Goal: Information Seeking & Learning: Understand process/instructions

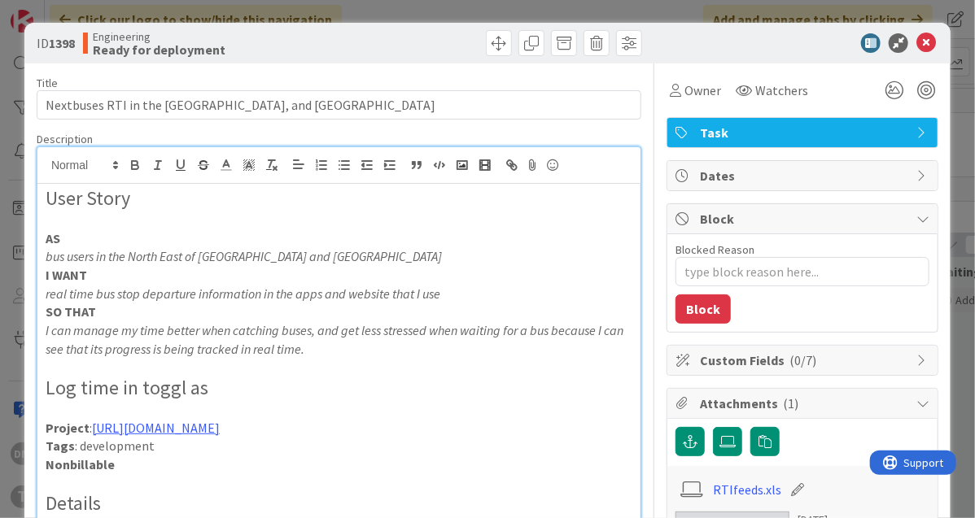
scroll to position [1931, 0]
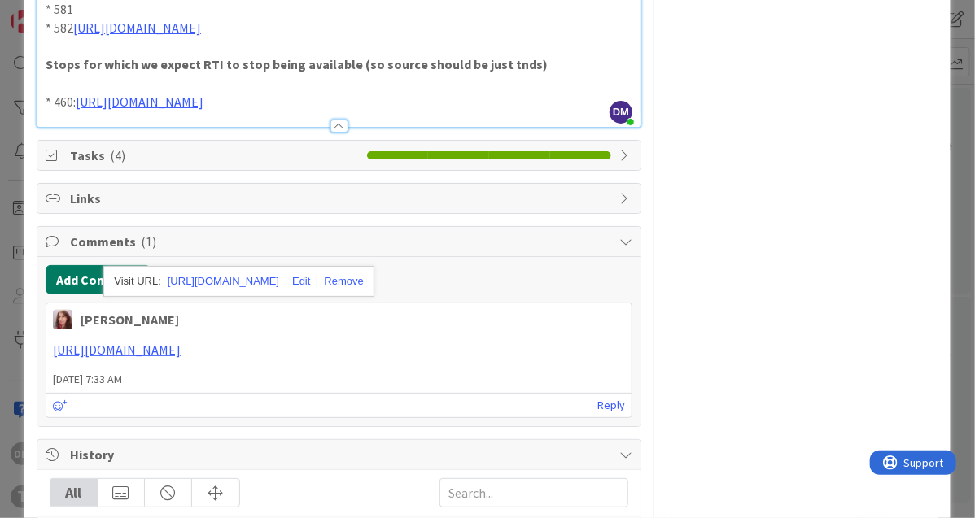
type textarea "x"
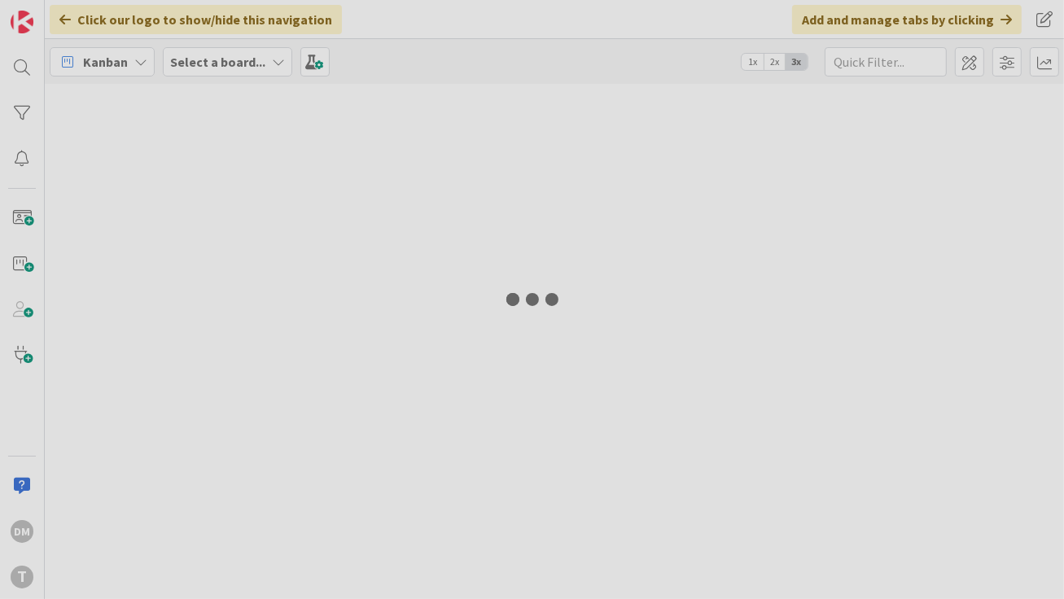
type input "nextbuses"
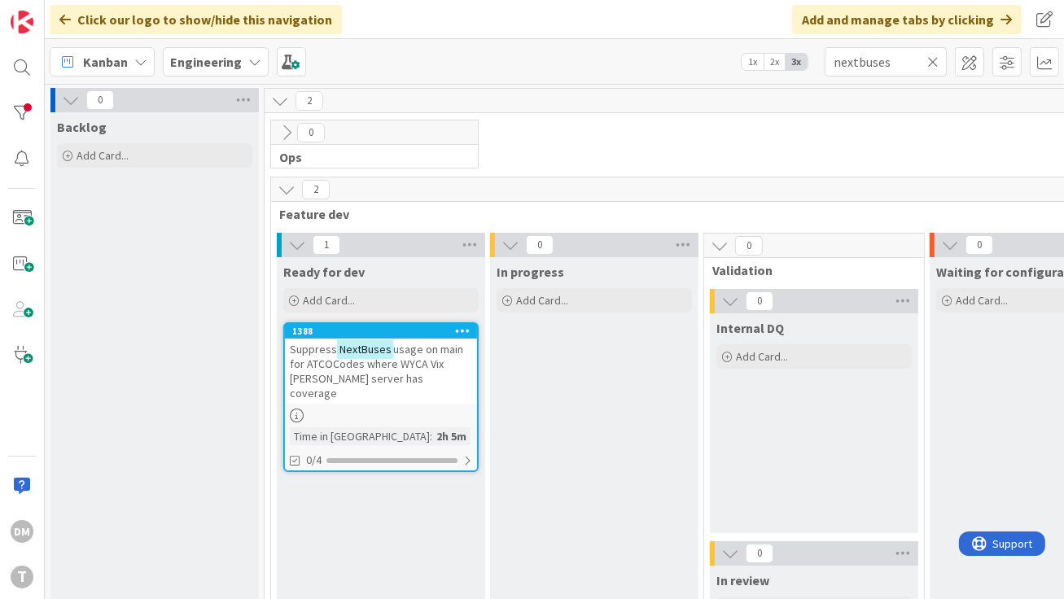
click at [416, 364] on span "usage on main for ATCOCodes where WYCA Vix [PERSON_NAME] server has coverage" at bounding box center [376, 371] width 173 height 59
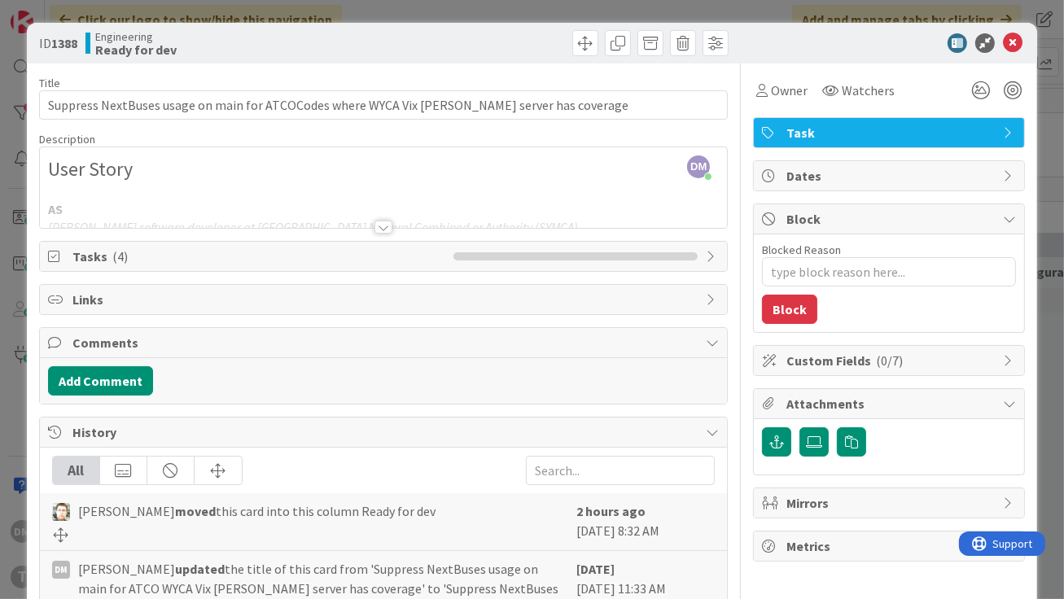
click at [381, 222] on div at bounding box center [383, 227] width 18 height 13
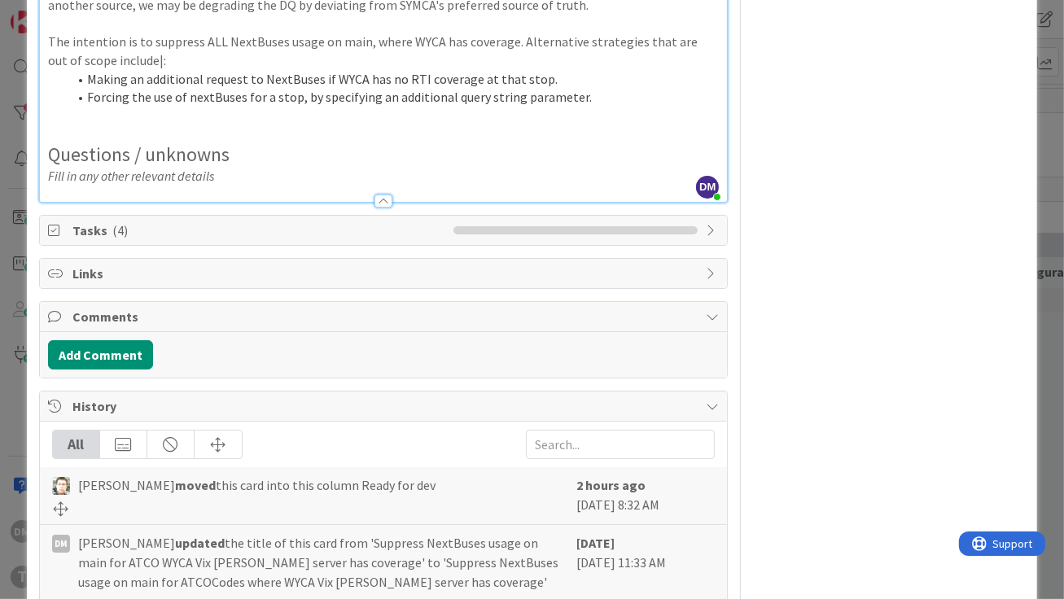
scroll to position [919, 0]
click at [444, 166] on h2 "Questions / unknowns" at bounding box center [383, 154] width 671 height 24
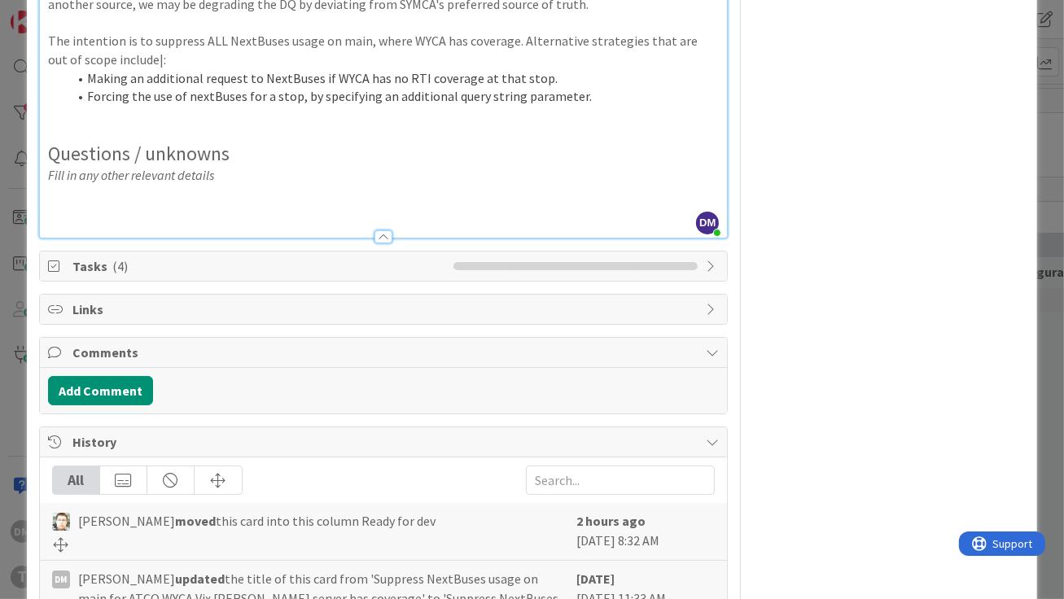
type textarea "x"
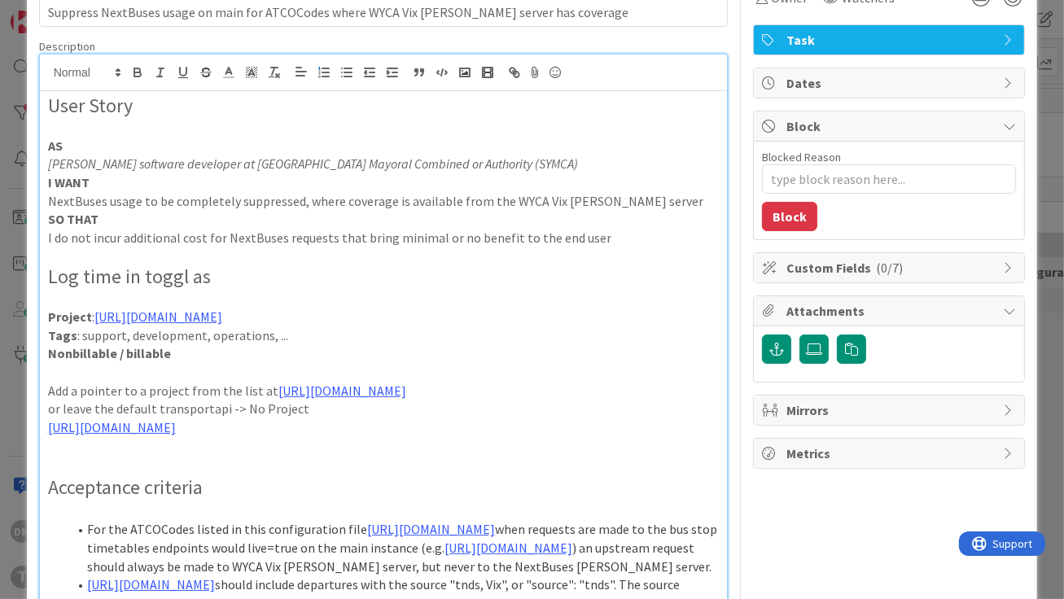
scroll to position [90, 0]
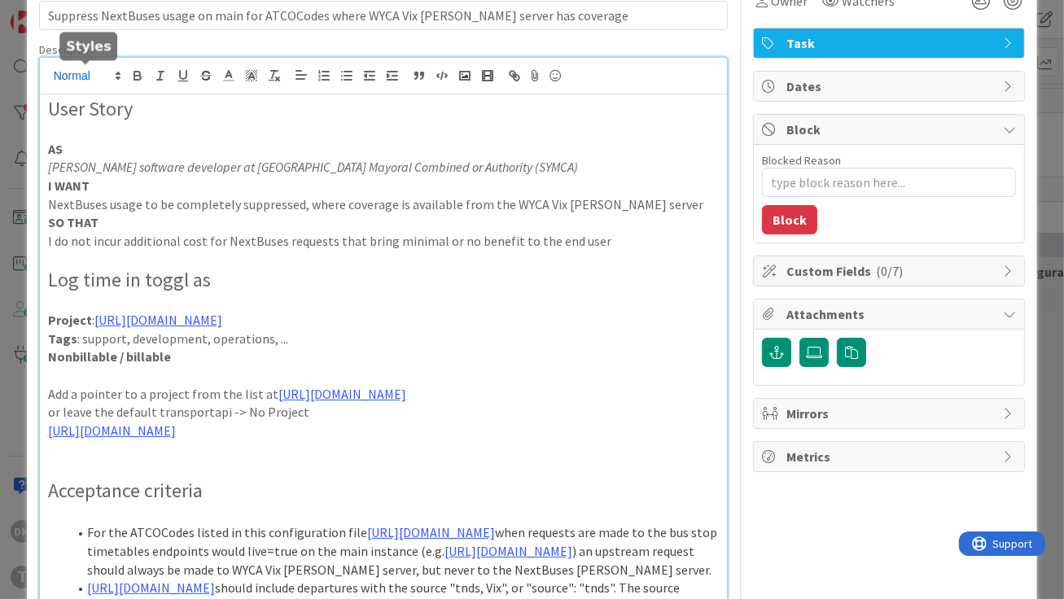
click at [115, 72] on icon at bounding box center [118, 75] width 15 height 15
click at [90, 156] on span at bounding box center [86, 154] width 65 height 30
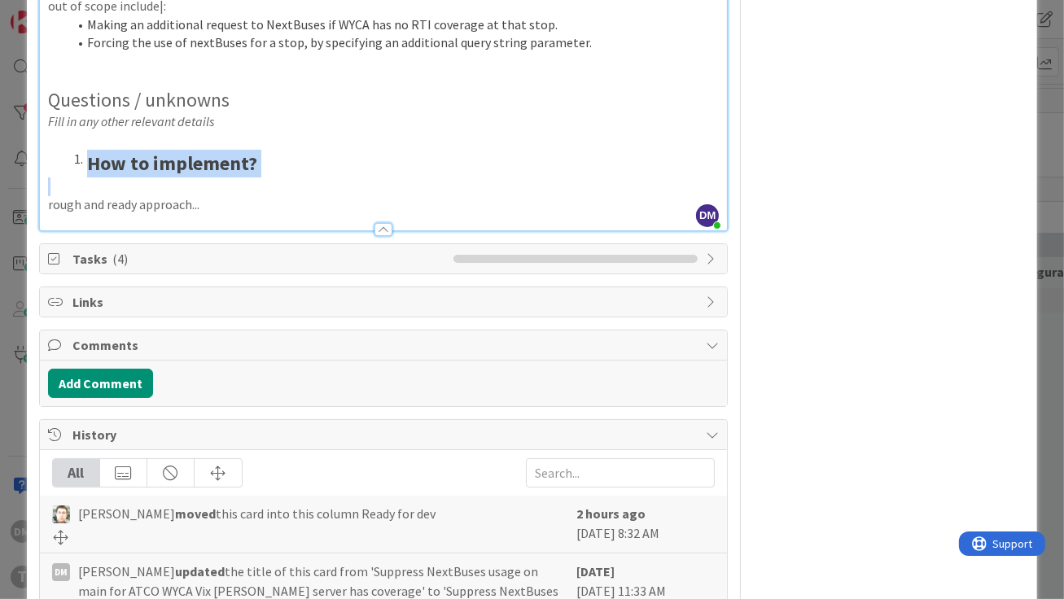
scroll to position [985, 0]
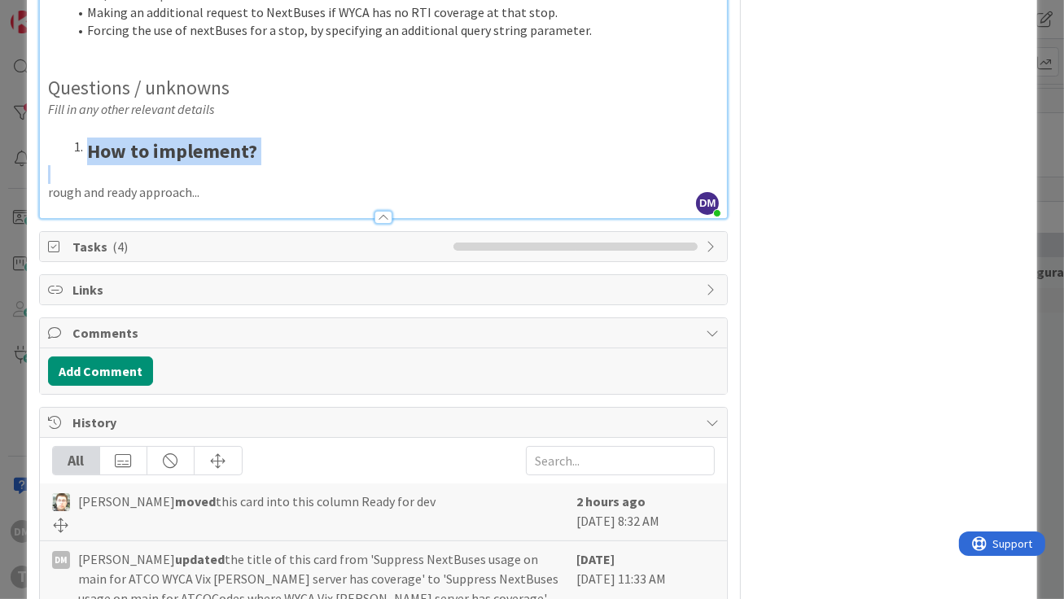
click at [100, 164] on strong "How to implement?" at bounding box center [172, 150] width 170 height 25
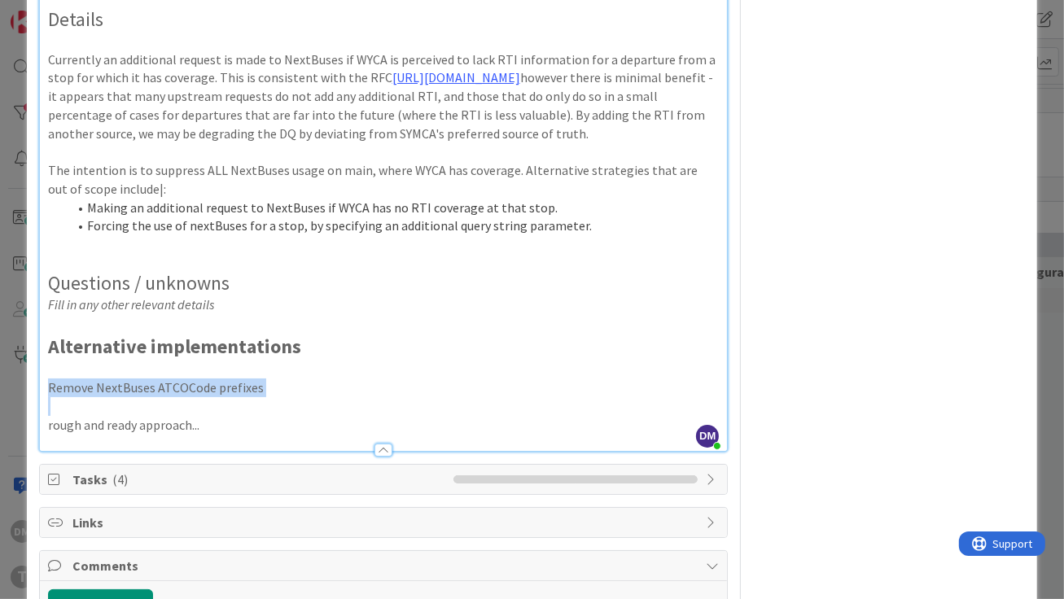
scroll to position [783, 0]
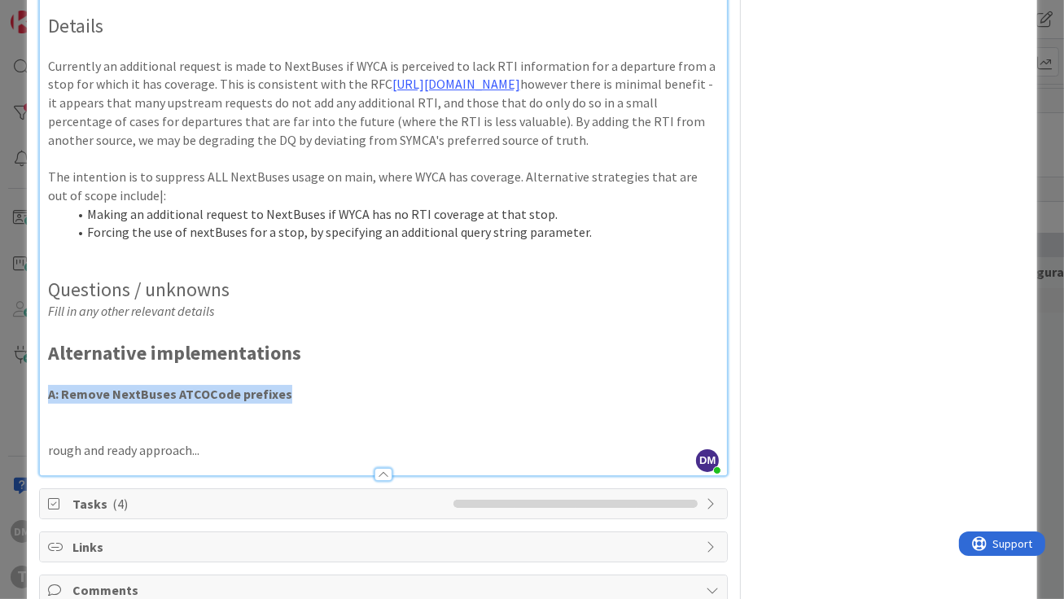
copy strong "A: Remove NextBuses ATCOCode prefixes"
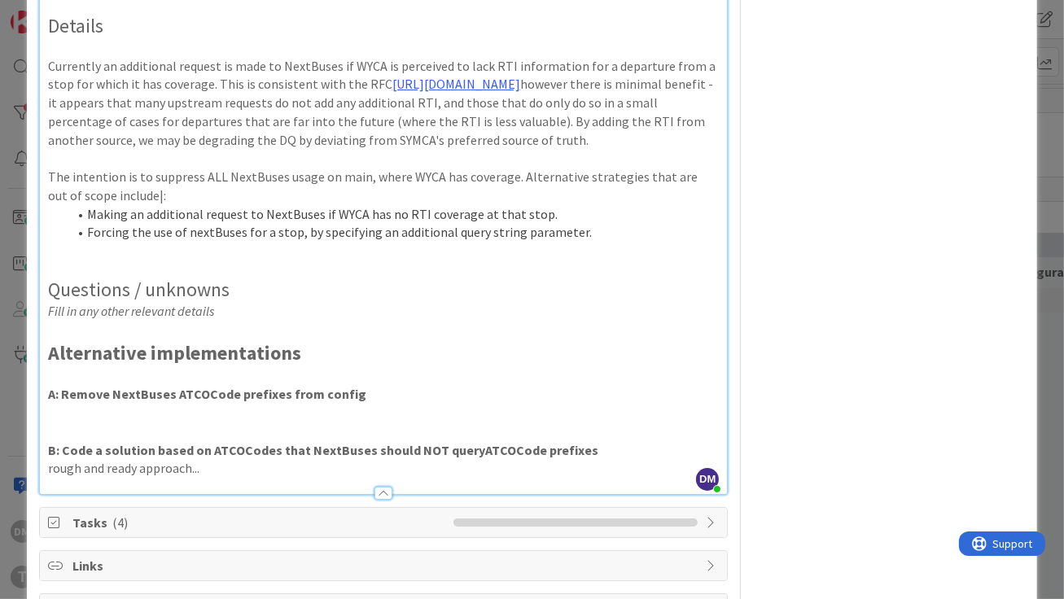
click at [300, 458] on strong "B: Code a solution based on ATCOCodes that NextBuses should NOT queryATCOCode p…" at bounding box center [323, 450] width 550 height 16
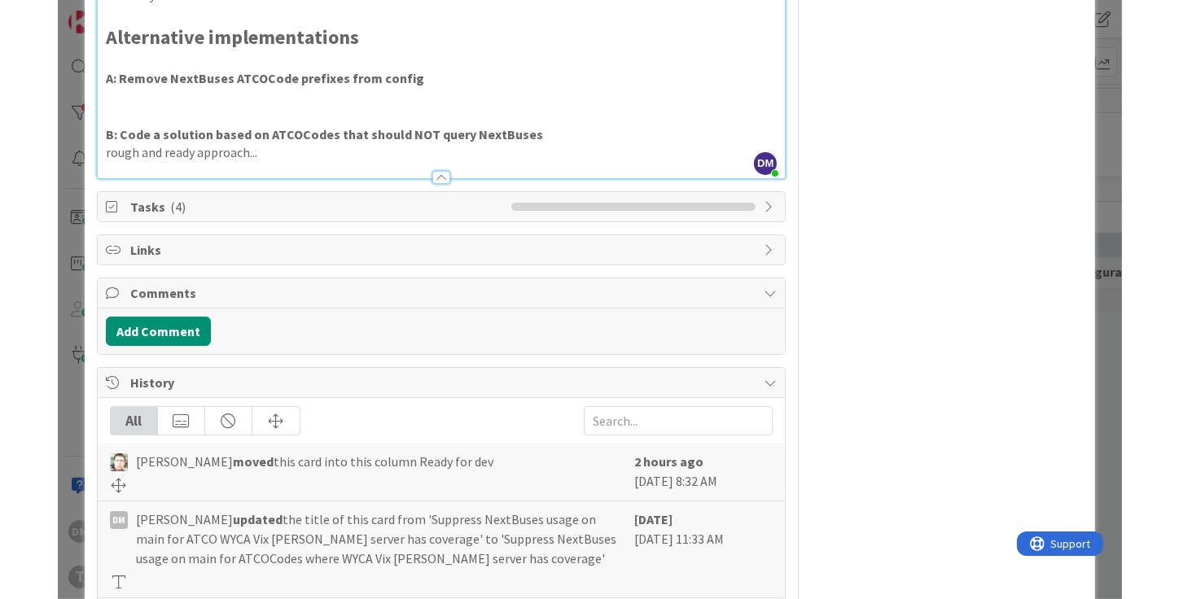
scroll to position [1112, 0]
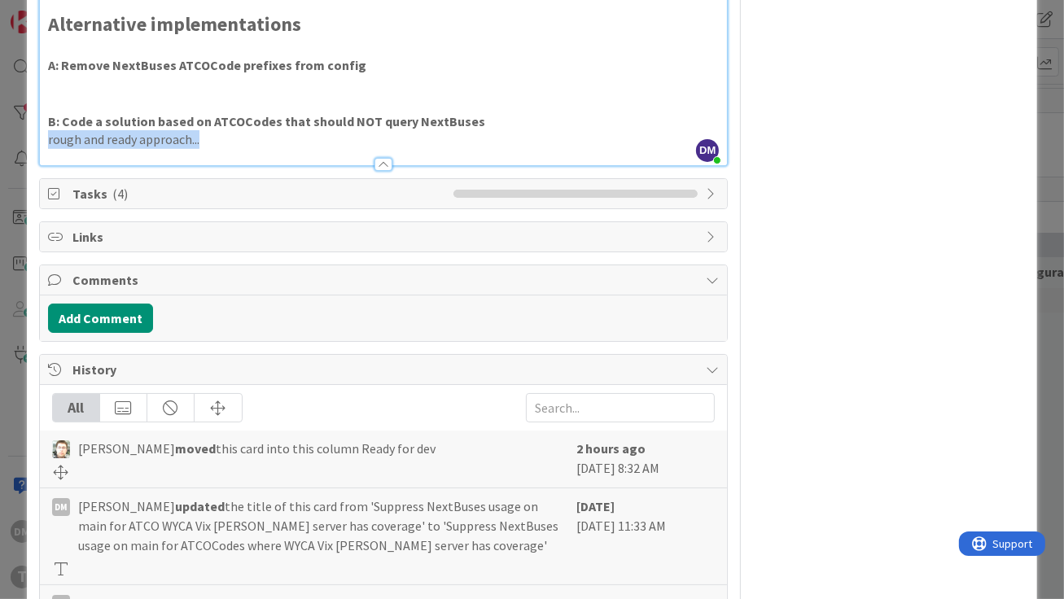
drag, startPoint x: 227, startPoint y: 262, endPoint x: 46, endPoint y: 273, distance: 181.1
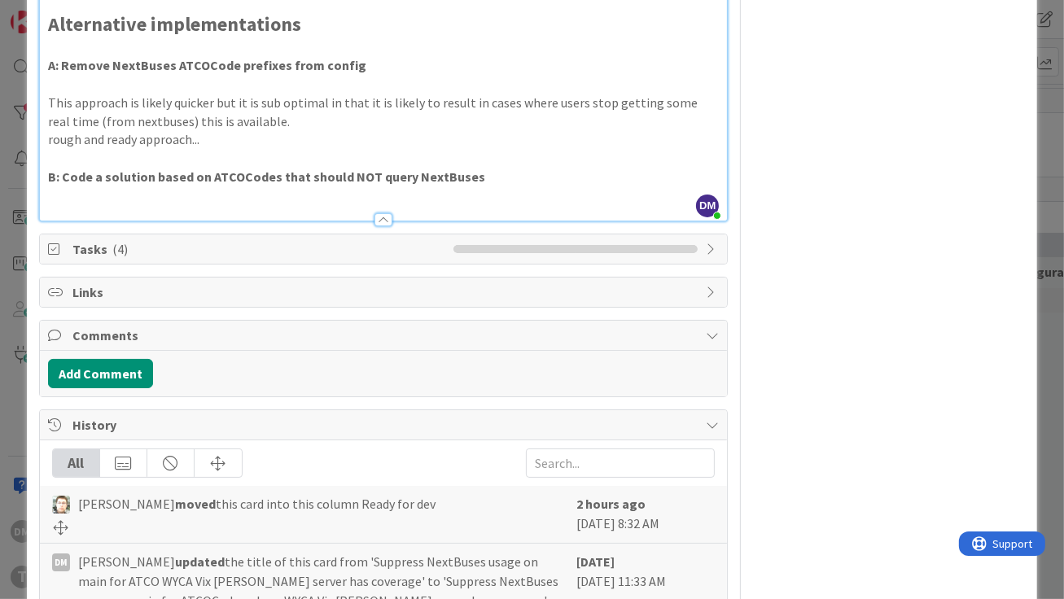
click at [168, 130] on p "This approach is likely quicker but it is sub optimal in that it is likely to r…" at bounding box center [383, 112] width 671 height 37
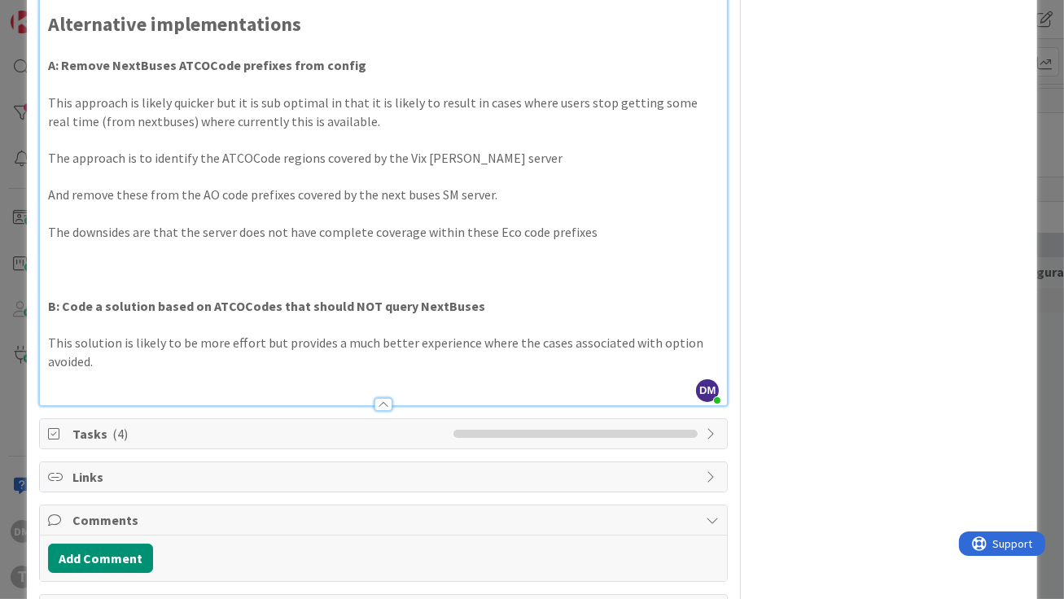
click at [198, 242] on p "The downsides are that the server does not have complete coverage within these …" at bounding box center [383, 232] width 671 height 19
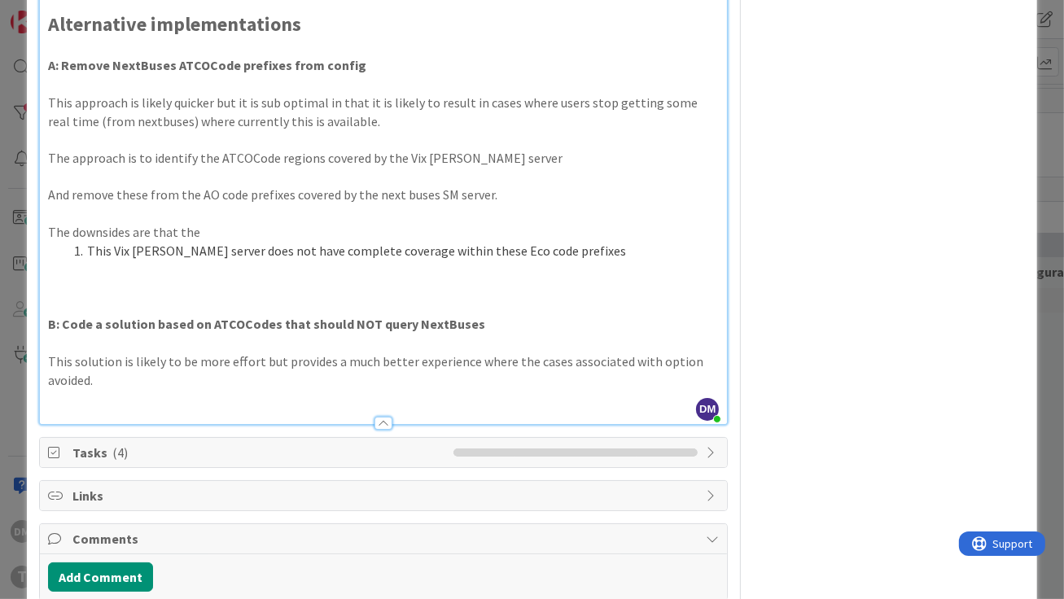
click at [211, 204] on p "And remove these from the AO code prefixes covered by the next buses SM server." at bounding box center [383, 195] width 671 height 19
click at [231, 204] on p "And remove these from the ATCOCode prefixes covered by the next buses SM server." at bounding box center [383, 195] width 671 height 19
copy p "ATCOCode"
drag, startPoint x: 465, startPoint y: 375, endPoint x: 510, endPoint y: 383, distance: 46.3
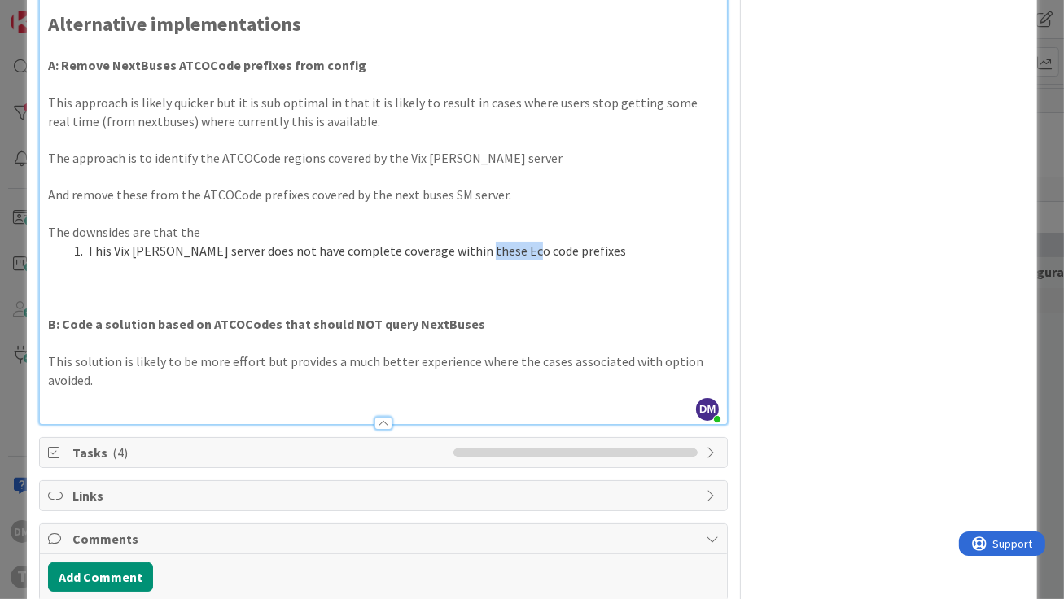
click at [510, 260] on li "This Vix SIRI SM server does not have complete coverage within these Eco code p…" at bounding box center [394, 251] width 652 height 19
click at [588, 260] on li "This Vix SIRI SM server does not have complete coverage within these ATCOCode p…" at bounding box center [394, 251] width 652 height 19
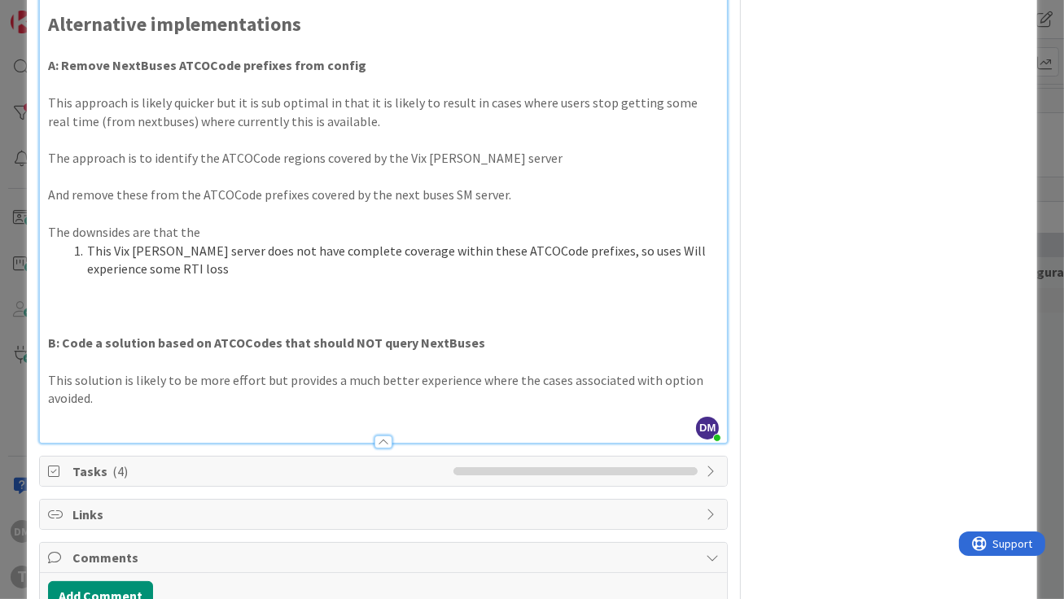
click at [625, 278] on li "This Vix SIRI SM server does not have complete coverage within these ATCOCode p…" at bounding box center [394, 260] width 652 height 37
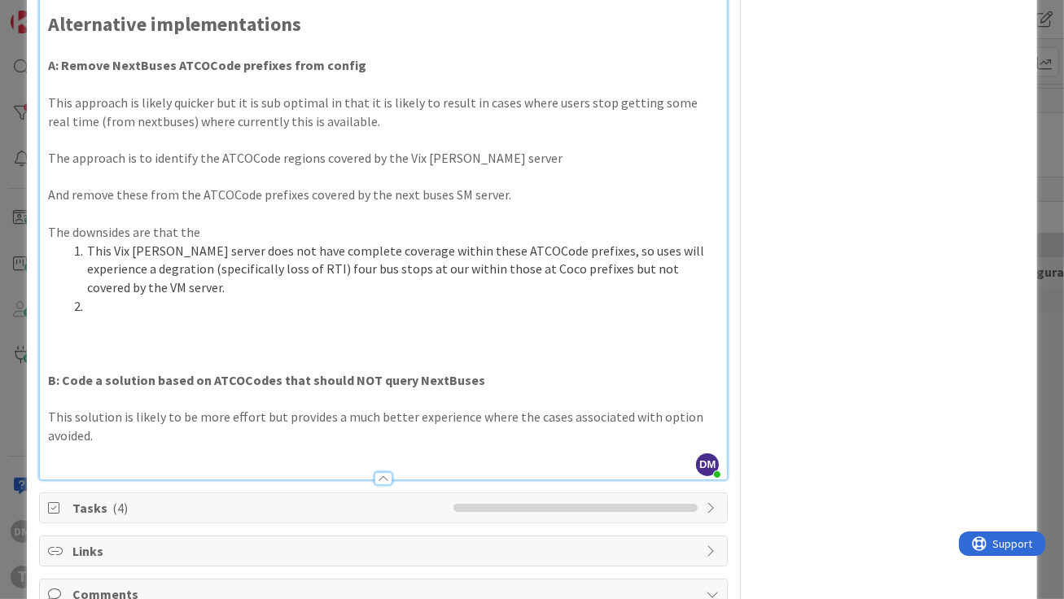
click at [118, 297] on li "This Vix SIRI SM server does not have complete coverage within these ATCOCode p…" at bounding box center [394, 269] width 652 height 55
click at [658, 297] on li "This Vix SIRI SM server does not have complete coverage within these ATCOCode p…" at bounding box center [394, 269] width 652 height 55
click at [668, 297] on li "This Vix SIRI SM server does not have complete coverage within these ATCOCode p…" at bounding box center [394, 269] width 652 height 55
click at [55, 242] on p "The downsides are that the" at bounding box center [383, 232] width 671 height 19
drag, startPoint x: 112, startPoint y: 379, endPoint x: 207, endPoint y: 384, distance: 95.4
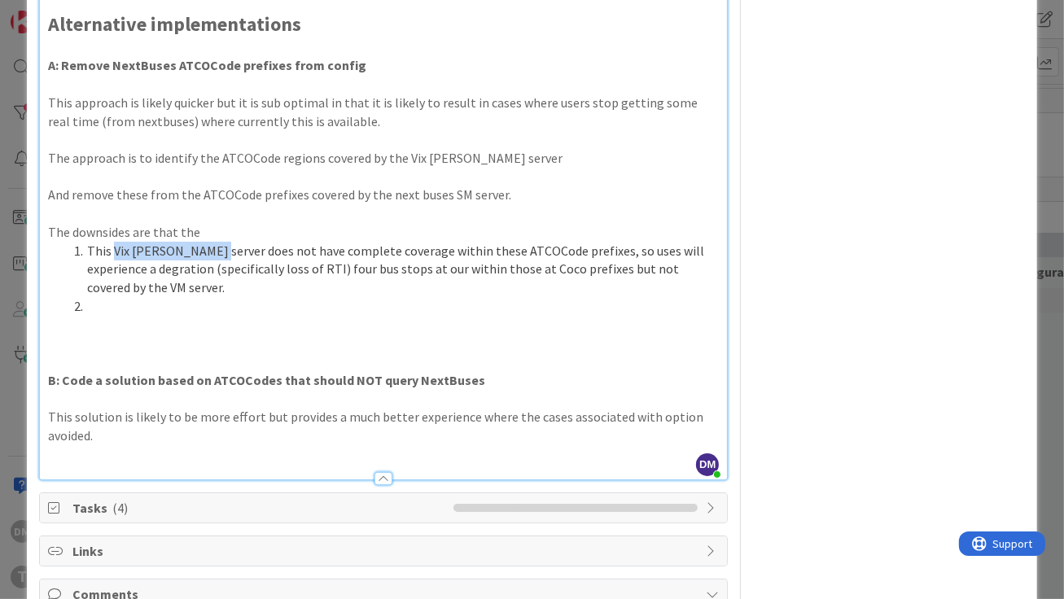
click at [207, 297] on li "This Vix SIRI SM server does not have complete coverage within these ATCOCode p…" at bounding box center [394, 269] width 652 height 55
copy li "Vix SIRI SM server"
click at [668, 297] on li "This Vix SIRI SM server does not have complete coverage within these ATCOCode p…" at bounding box center [394, 269] width 652 height 55
click at [674, 297] on li "This Vix SIRI SM server does not have complete coverage within these ATCOCode p…" at bounding box center [394, 269] width 652 height 55
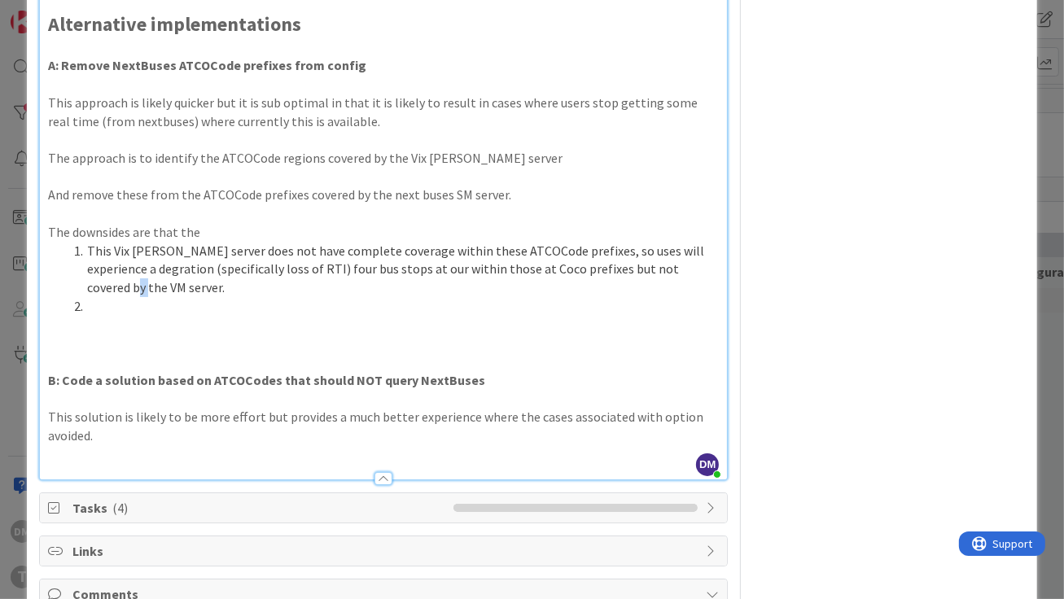
click at [674, 297] on li "This Vix SIRI SM server does not have complete coverage within these ATCOCode p…" at bounding box center [394, 269] width 652 height 55
click at [113, 297] on li "This Vix SIRI SM server does not have complete coverage within these ATCOCode p…" at bounding box center [394, 269] width 652 height 55
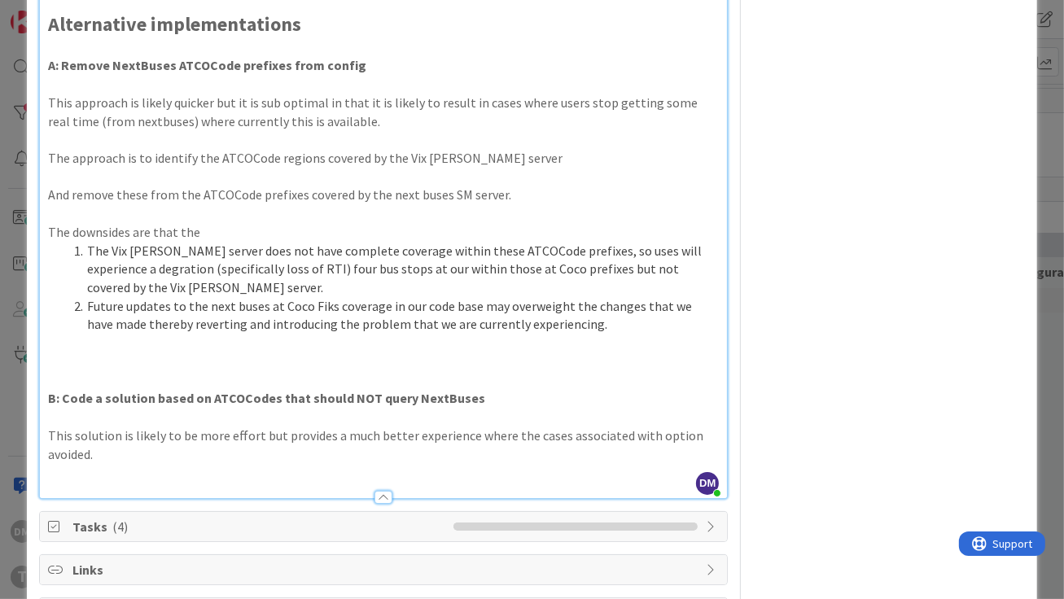
click at [243, 334] on li "Future updates to the next buses at Coco Fiks coverage in our code base may ove…" at bounding box center [394, 315] width 652 height 37
click at [295, 334] on li "Future updates to the NextBuses at Coco Fiks coverage in our code base may over…" at bounding box center [394, 315] width 652 height 37
drag, startPoint x: 281, startPoint y: 435, endPoint x: 331, endPoint y: 435, distance: 50.5
click at [331, 334] on li "Future updates to the NextBuses at Coco Fiks coverage in our code base may over…" at bounding box center [394, 315] width 652 height 37
click at [390, 334] on li "Future updates to the NextBuses at ATCOCode coverage in our code base may overw…" at bounding box center [394, 315] width 652 height 37
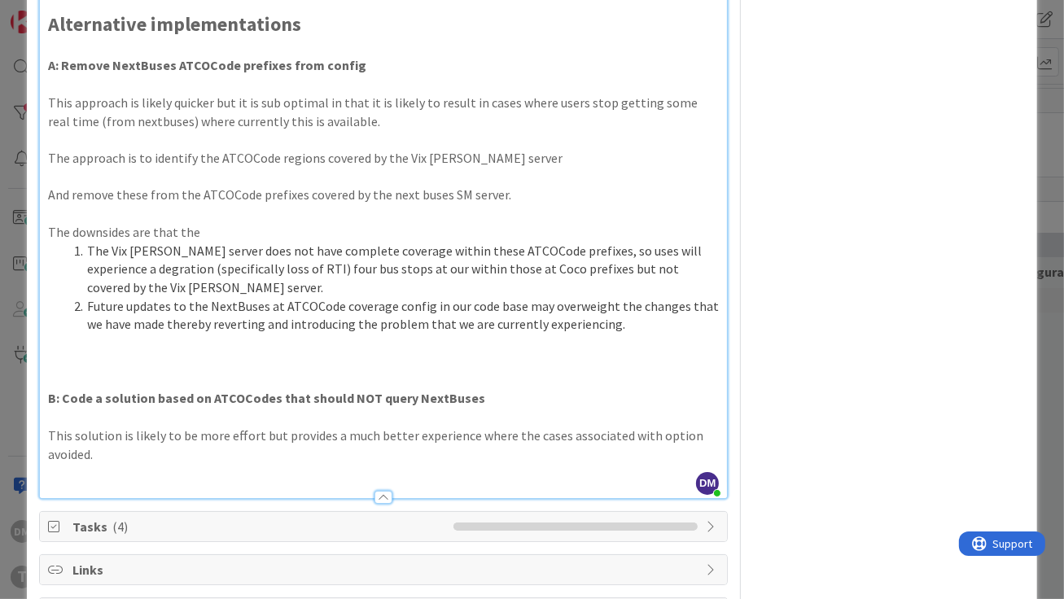
click at [572, 334] on li "Future updates to the NextBuses at ATCOCode coverage config in our code base ma…" at bounding box center [394, 315] width 652 height 37
click at [111, 334] on li "Future updates to the NextBuses at ATCOCode coverage config in our code base ma…" at bounding box center [394, 315] width 652 height 37
click at [172, 334] on li "Future updates to the NextBuses at ATCOCode coverage config in our code base ma…" at bounding box center [394, 315] width 652 height 37
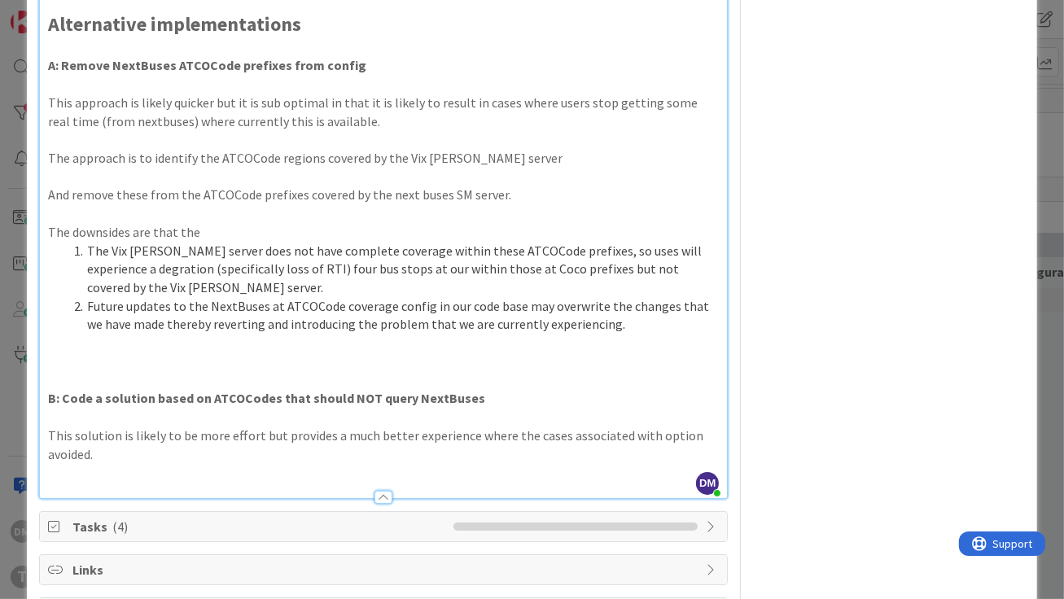
click at [280, 352] on p at bounding box center [383, 343] width 671 height 19
click at [216, 242] on p "The downsides are that the" at bounding box center [383, 232] width 671 height 19
click at [520, 168] on p "The approach is to identify the ATCOCode regions covered by the Vix SIRI SM ser…" at bounding box center [383, 158] width 671 height 19
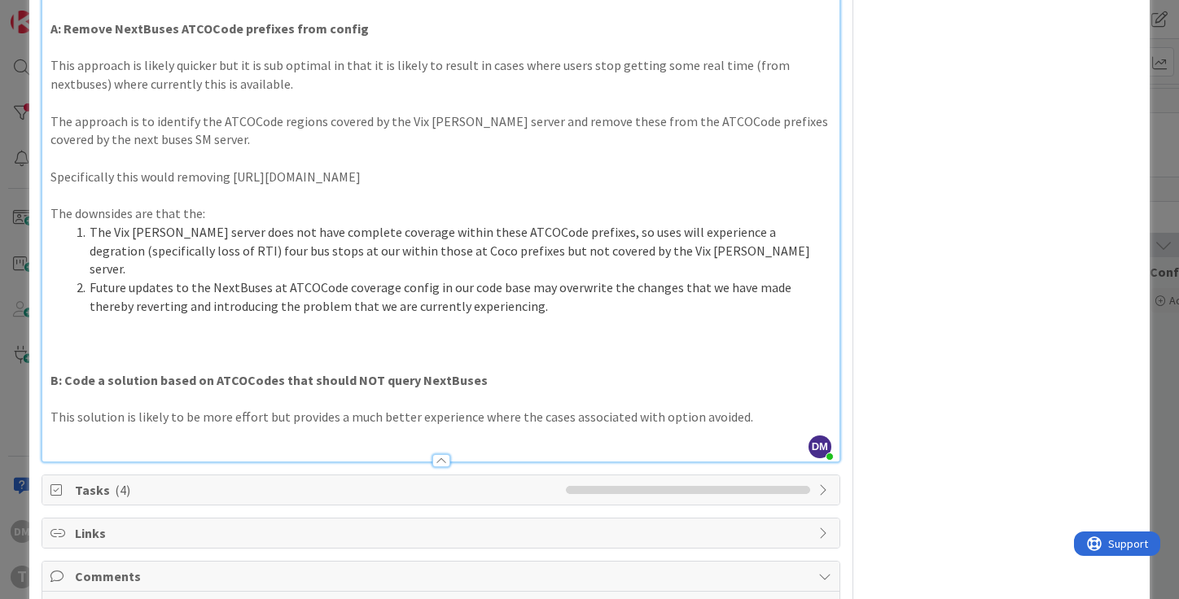
scroll to position [1075, 0]
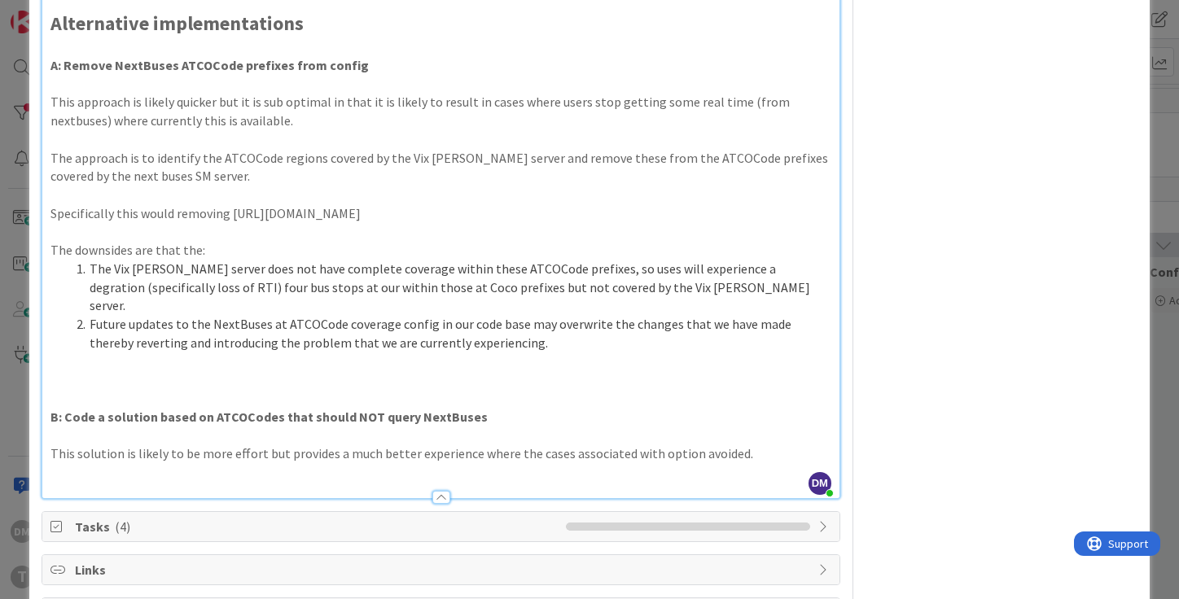
click at [470, 204] on p at bounding box center [440, 195] width 781 height 19
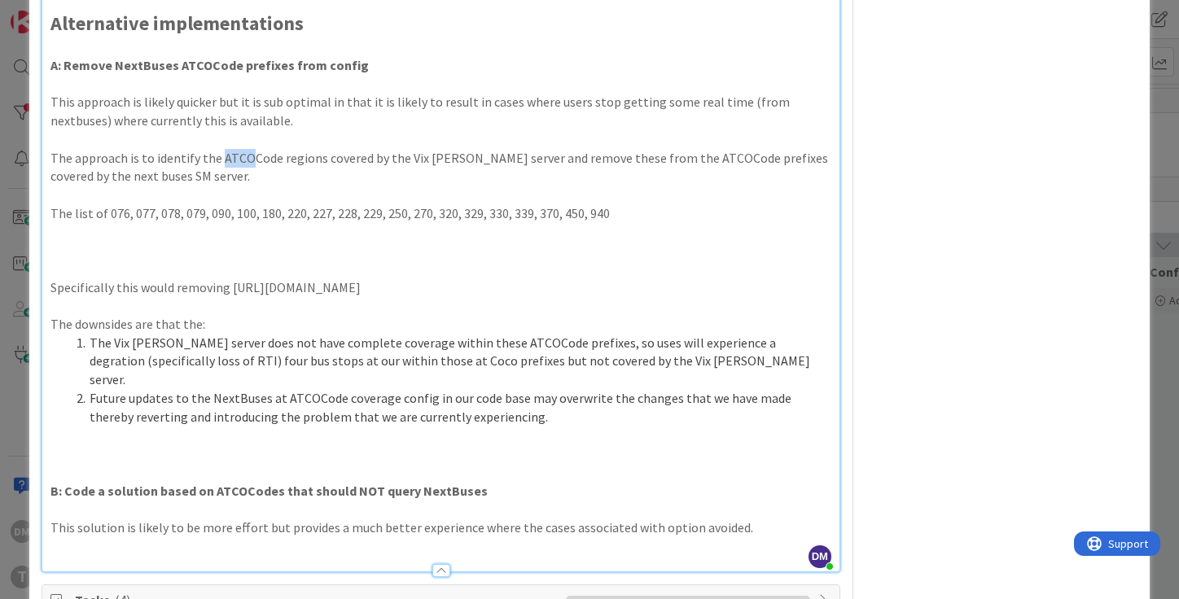
drag, startPoint x: 217, startPoint y: 267, endPoint x: 253, endPoint y: 267, distance: 35.8
click at [252, 186] on p "The approach is to identify the ATCOCode regions covered by the Vix SIRI SM ser…" at bounding box center [440, 167] width 781 height 37
click at [296, 186] on p "The approach is to identify the ATCOCode regions covered by the Vix SIRI SM ser…" at bounding box center [440, 167] width 781 height 37
drag, startPoint x: 218, startPoint y: 268, endPoint x: 502, endPoint y: 273, distance: 284.1
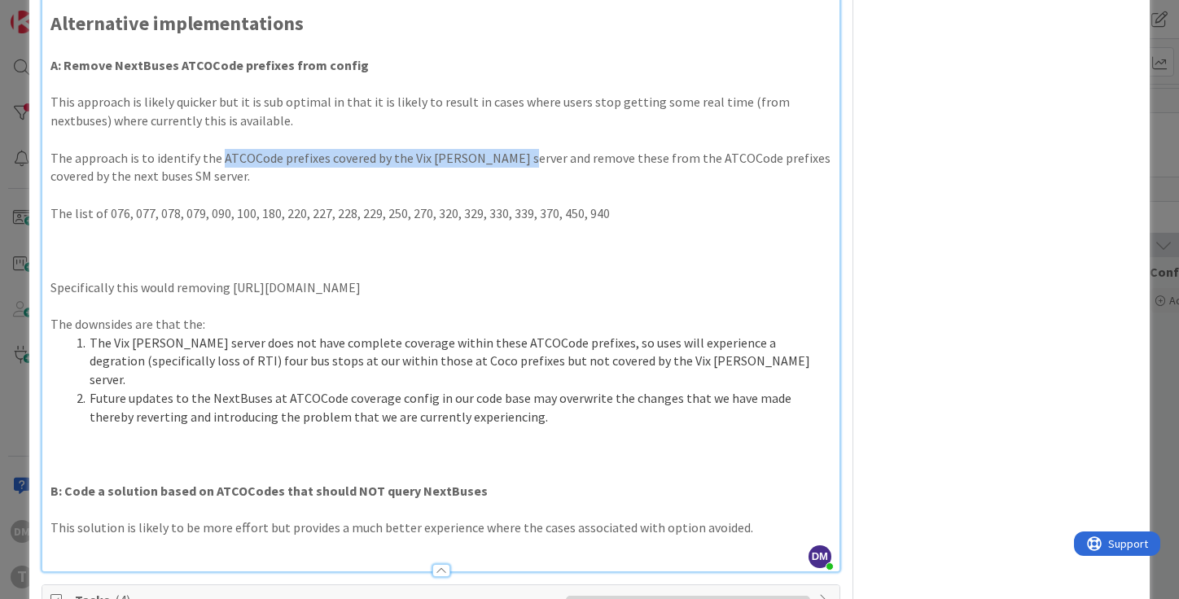
click at [502, 186] on p "The approach is to identify the ATCOCode prefixes covered by the Vix SIRI SM se…" at bounding box center [440, 167] width 781 height 37
copy p "ATCOCode prefixes covered by the Vix SIRI SM server"
click at [104, 223] on p "The list of 076, 077, 078, 079, 090, 100, 180, 220, 227, 228, 229, 250, 270, 32…" at bounding box center [440, 213] width 781 height 19
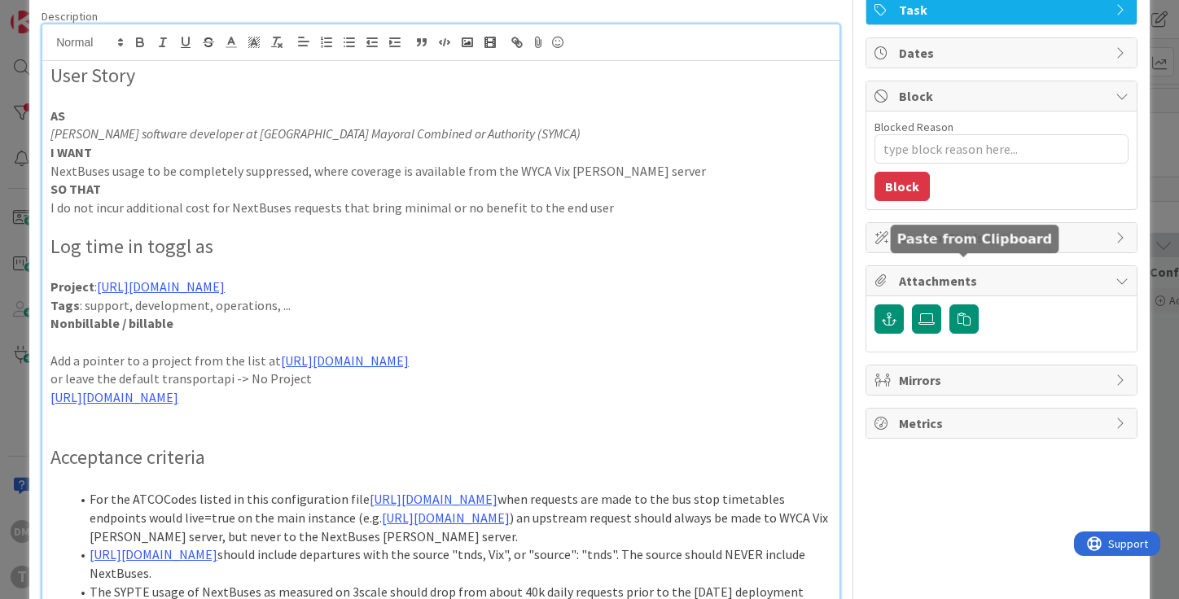
scroll to position [0, 0]
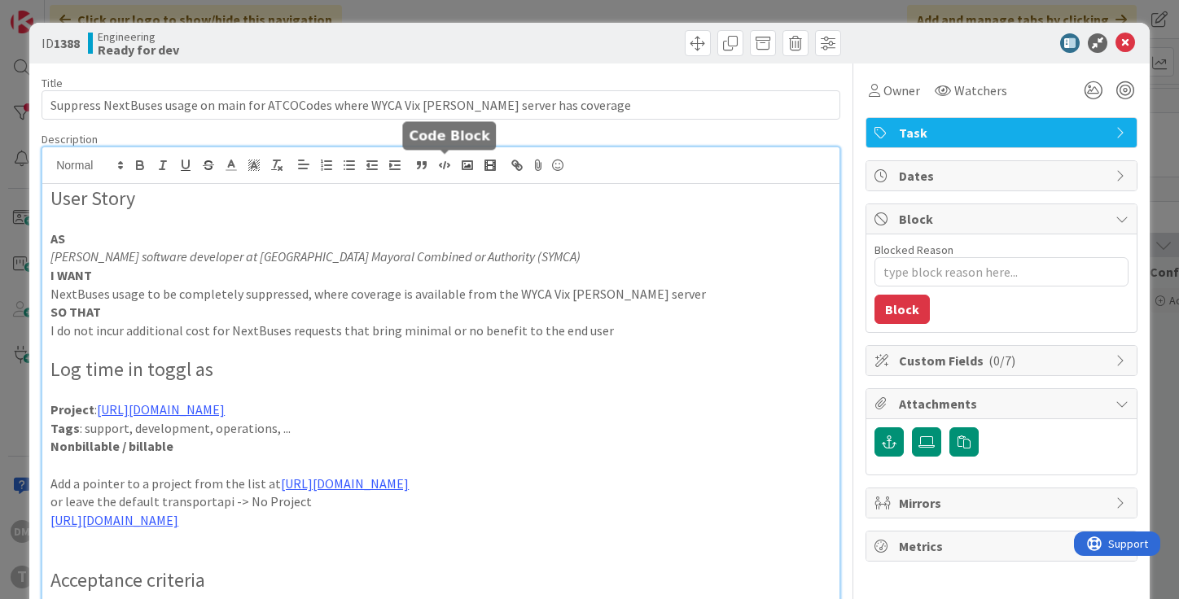
click at [438, 168] on icon "button" at bounding box center [444, 165] width 15 height 15
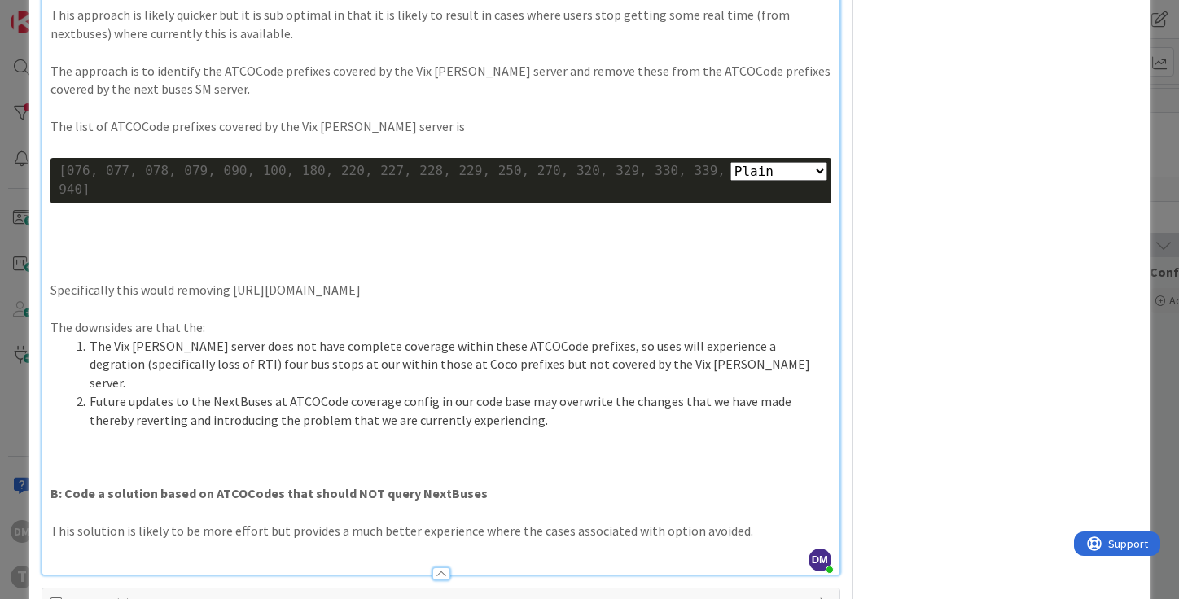
scroll to position [1183, 0]
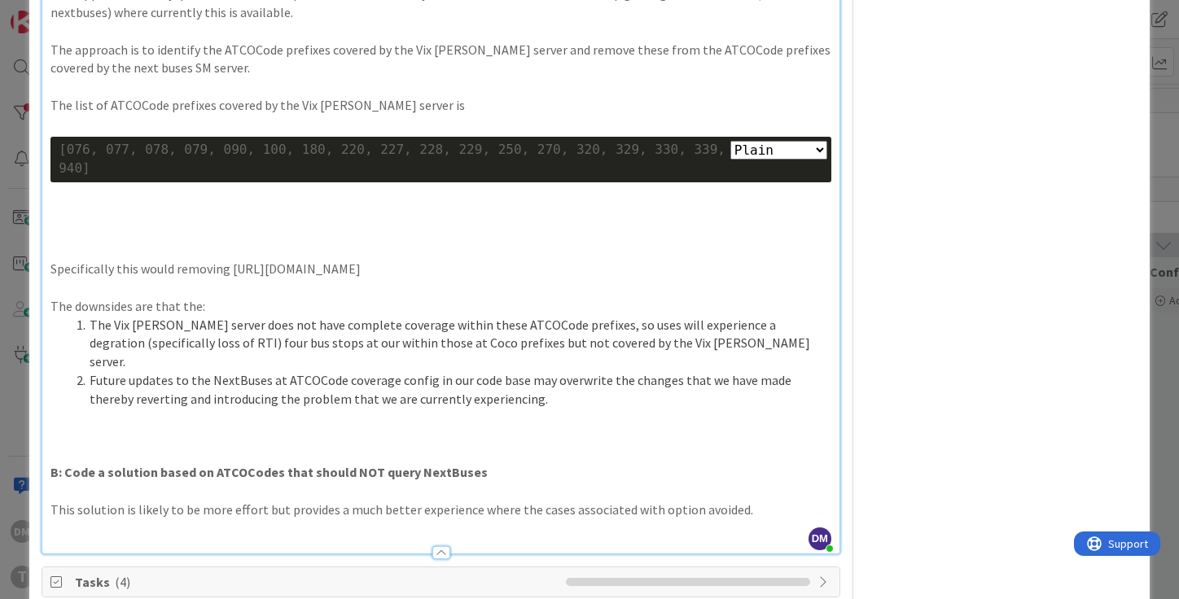
click at [329, 242] on p at bounding box center [440, 232] width 781 height 19
click at [330, 223] on p at bounding box center [440, 213] width 781 height 19
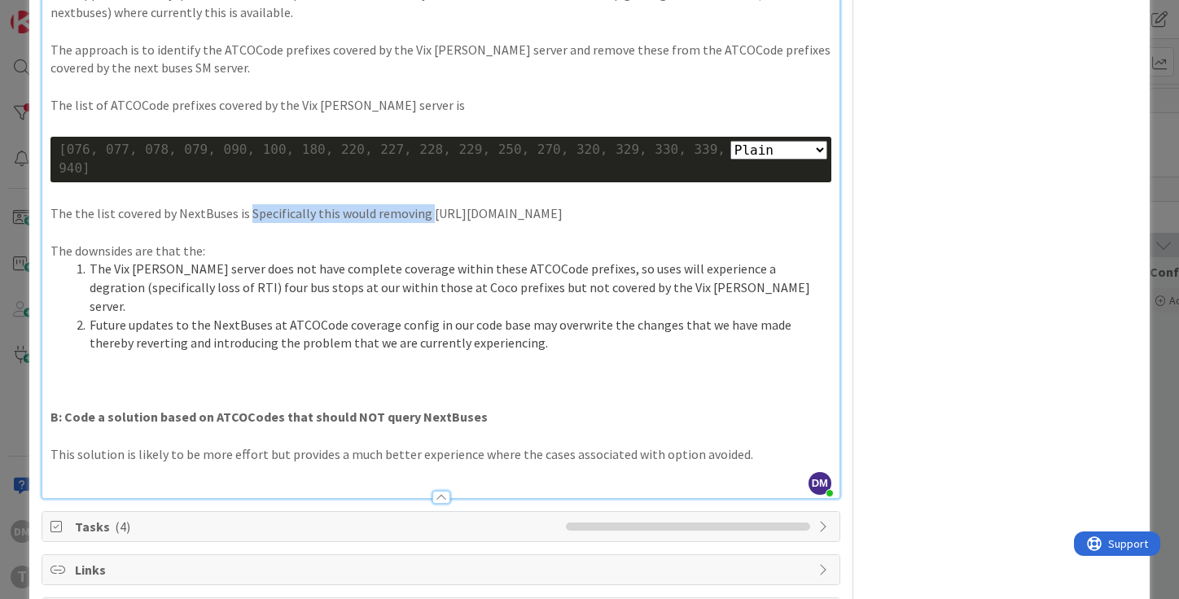
click at [457, 223] on p "The the list covered by NextBuses is Specifically this would removing https://g…" at bounding box center [440, 213] width 781 height 19
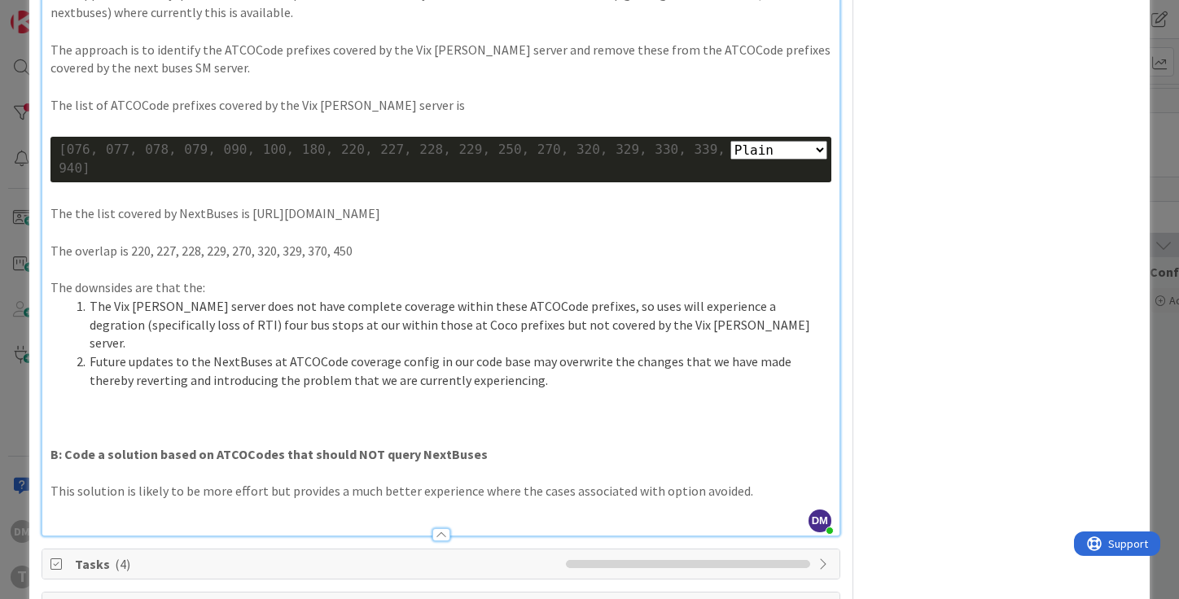
click at [128, 260] on p "The overlap is 220, 227, 228, 229, 270, 320, 329, 370, 450" at bounding box center [440, 251] width 781 height 19
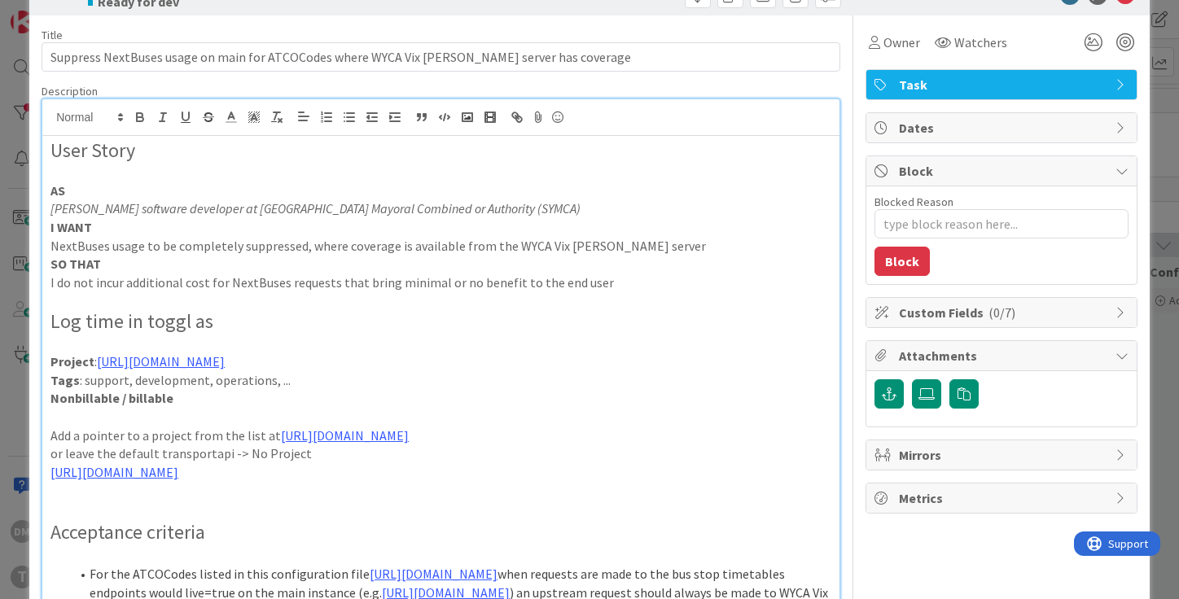
scroll to position [46, 0]
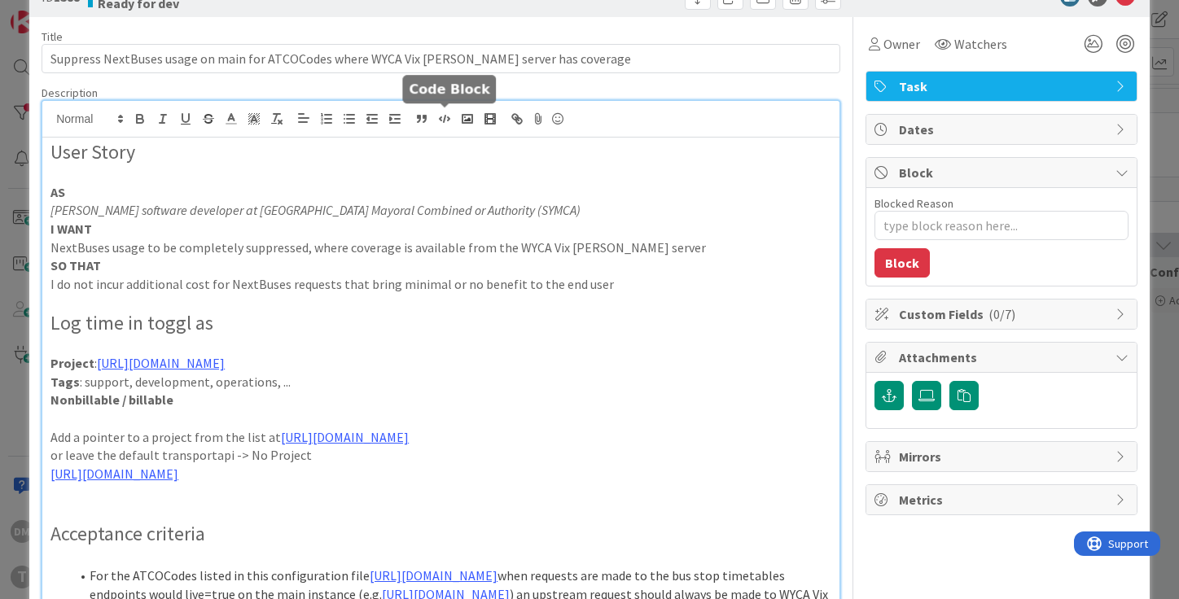
click at [448, 113] on icon "button" at bounding box center [444, 119] width 15 height 15
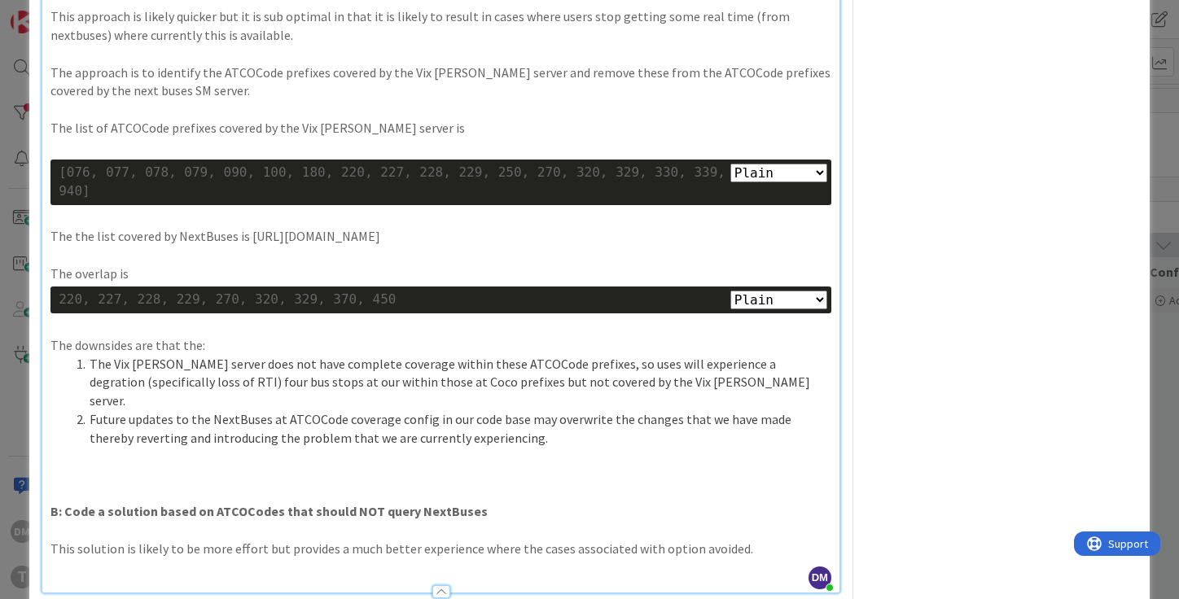
scroll to position [1169, 0]
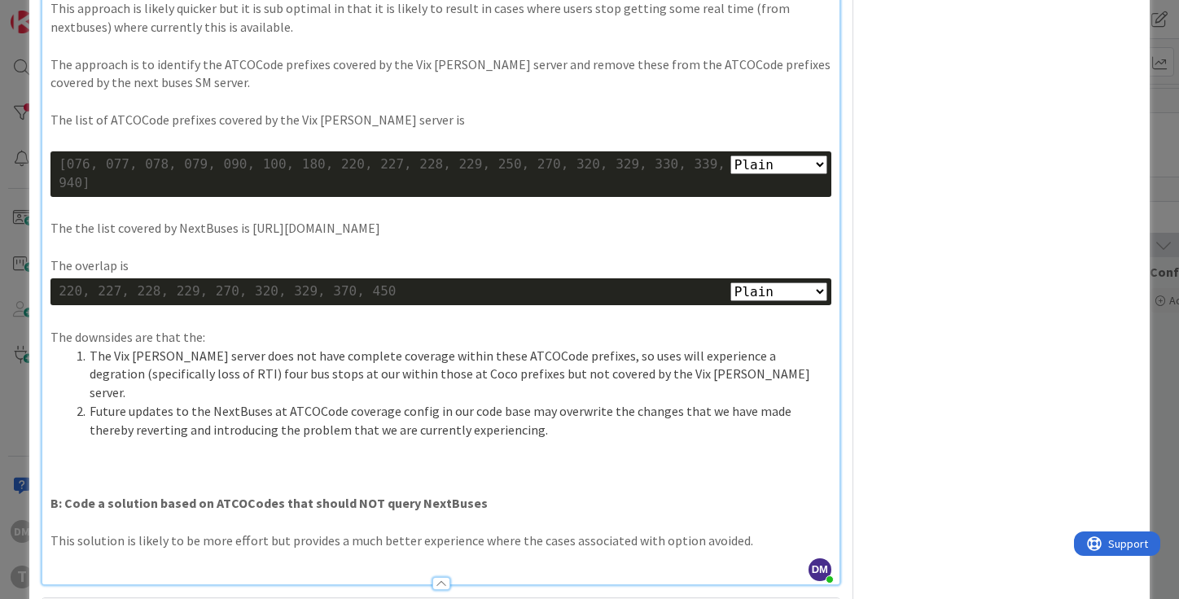
click at [289, 328] on p at bounding box center [440, 318] width 781 height 19
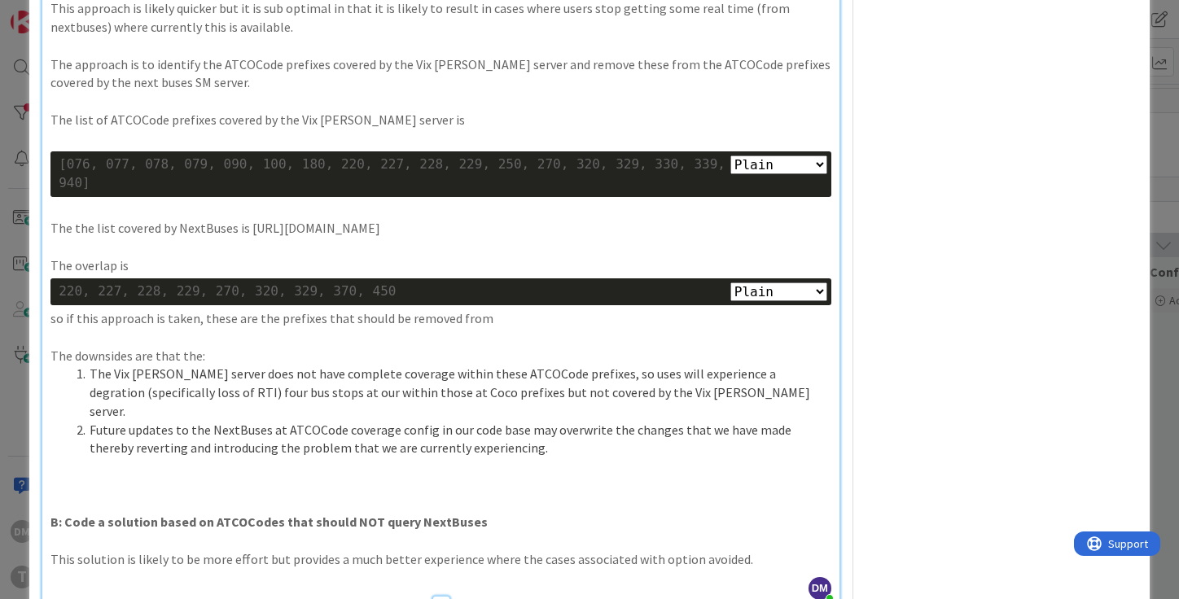
drag, startPoint x: 247, startPoint y: 338, endPoint x: 811, endPoint y: 344, distance: 564.9
click at [811, 238] on p "The the list covered by NextBuses is https://github.com/transportapi/main/blob/…" at bounding box center [440, 228] width 781 height 19
copy p "https://github.com/transportapi/main/blob/master/lib/bus/stop_timetable/sources…"
click at [562, 328] on p "so if this approach is taken, these are the prefixes that should be removed from" at bounding box center [440, 318] width 781 height 19
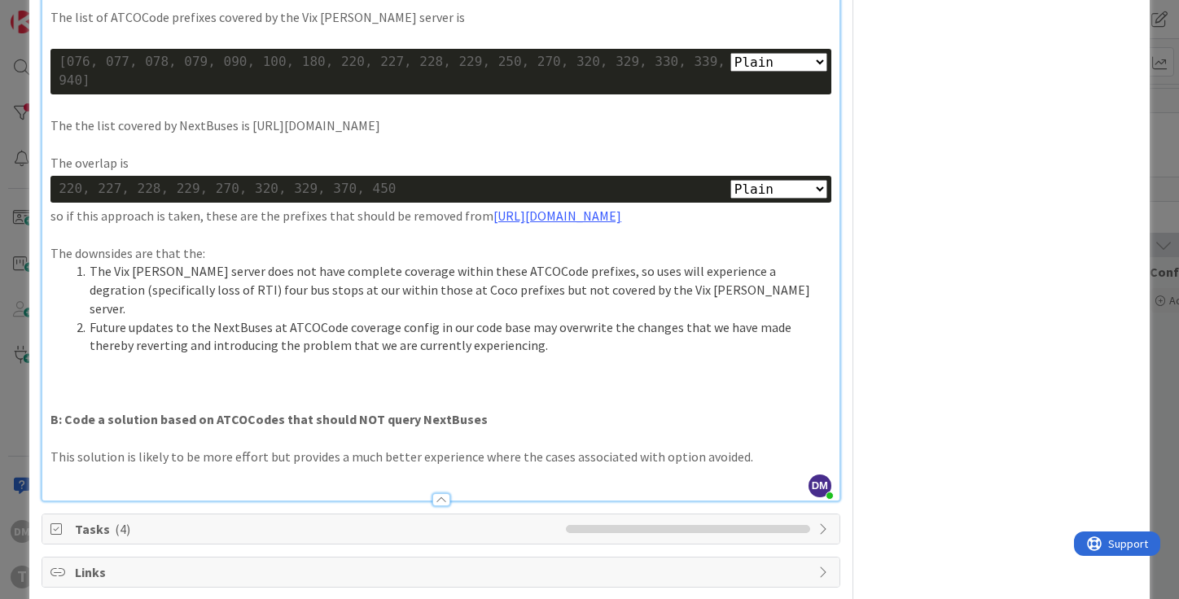
scroll to position [1290, 0]
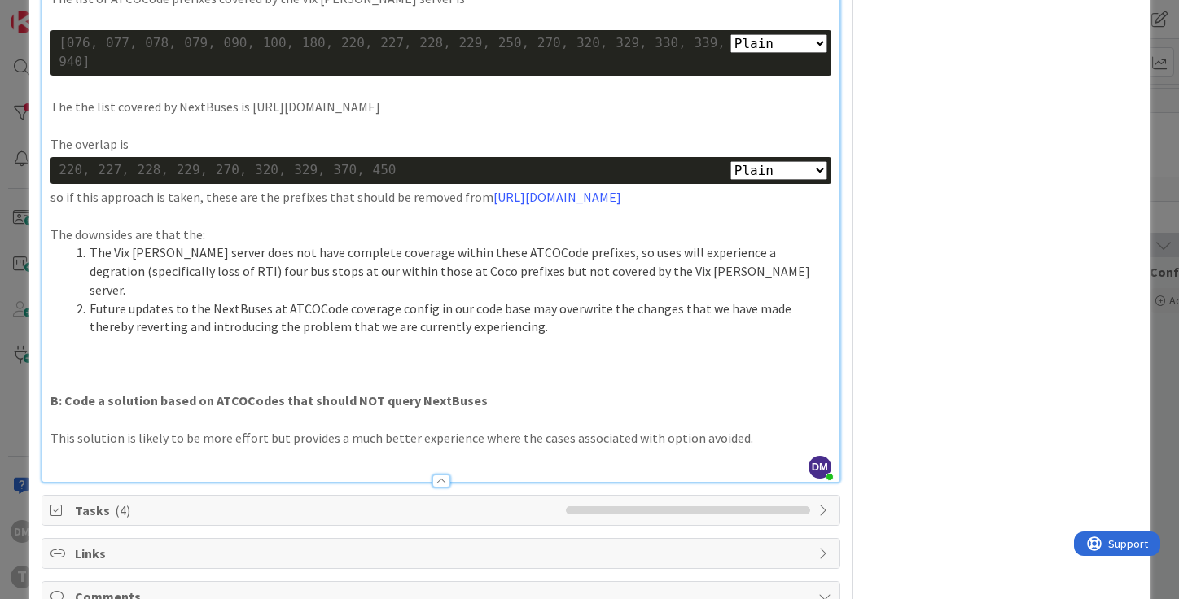
click at [278, 374] on p at bounding box center [440, 364] width 781 height 19
click at [685, 448] on p "This solution is likely to be more effort but provides a much better experience…" at bounding box center [440, 438] width 781 height 19
click at [265, 374] on p "Overall this solution is far from ideal - if B is" at bounding box center [440, 364] width 781 height 19
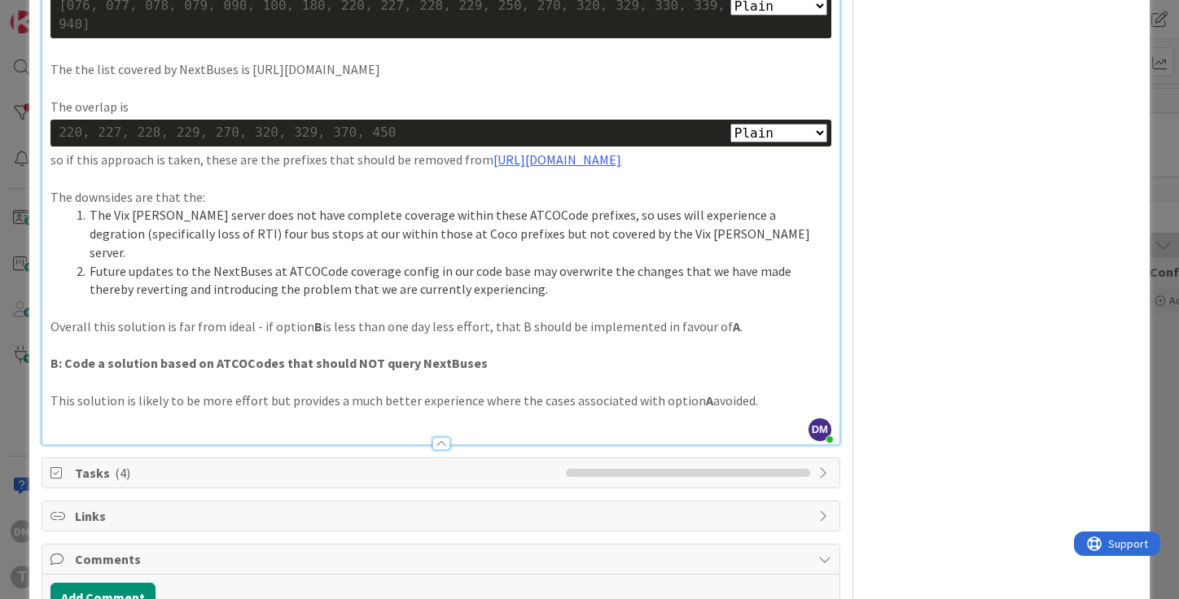
scroll to position [1359, 0]
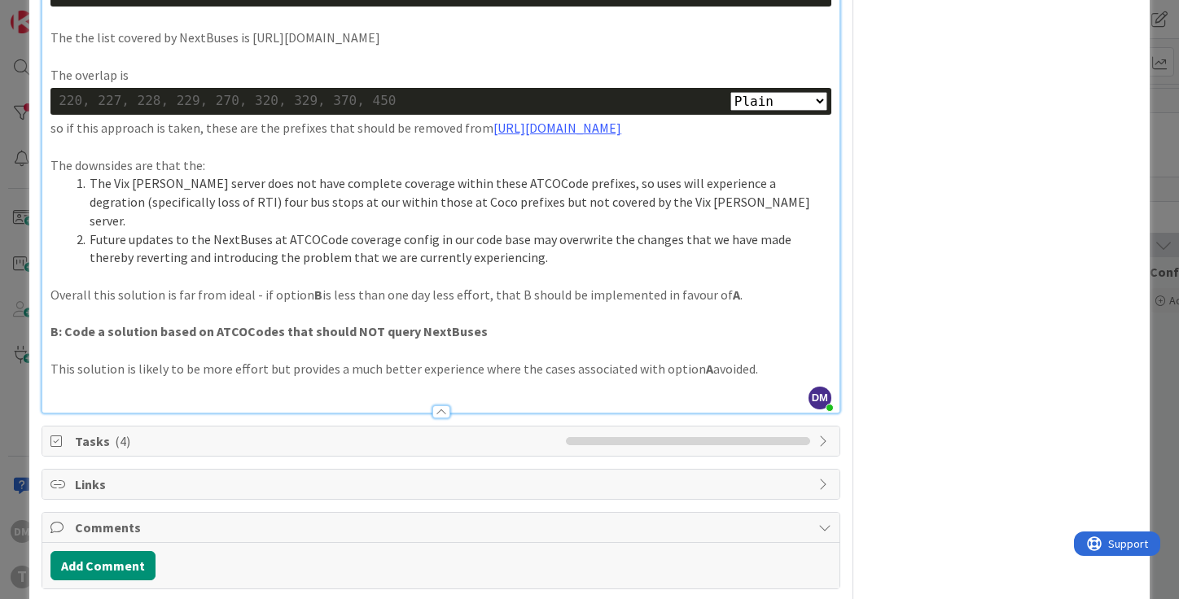
click at [475, 304] on p "Overall this solution is far from ideal - if option B is less than one day less…" at bounding box center [440, 295] width 781 height 19
click at [757, 378] on p "This solution is likely to be more effort but provides a much better experience…" at bounding box center [440, 369] width 781 height 19
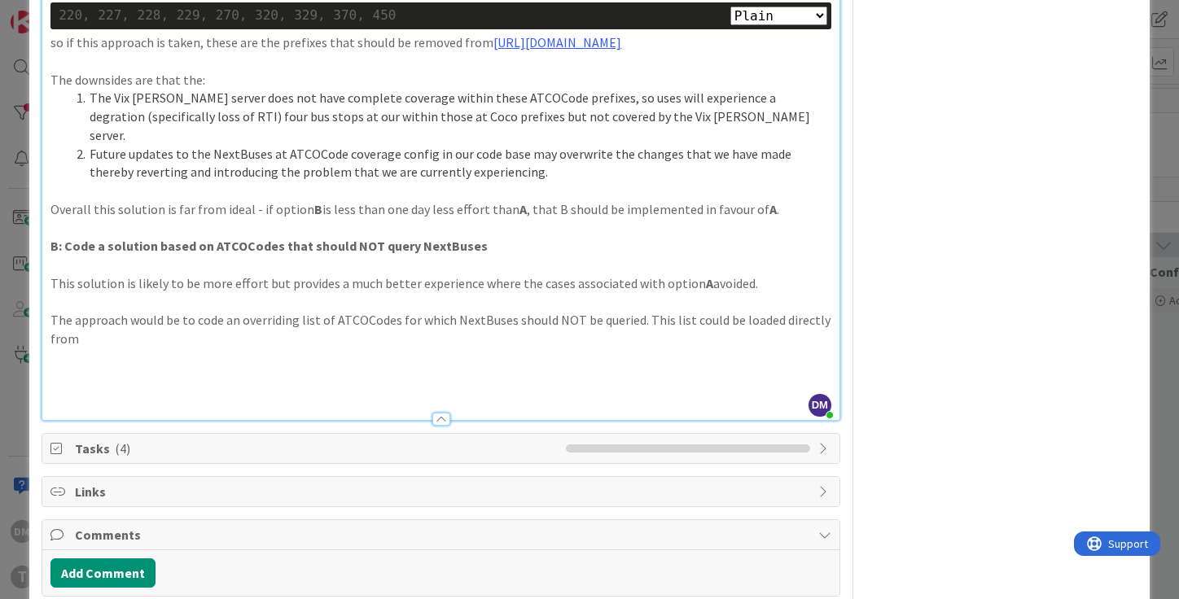
scroll to position [1446, 0]
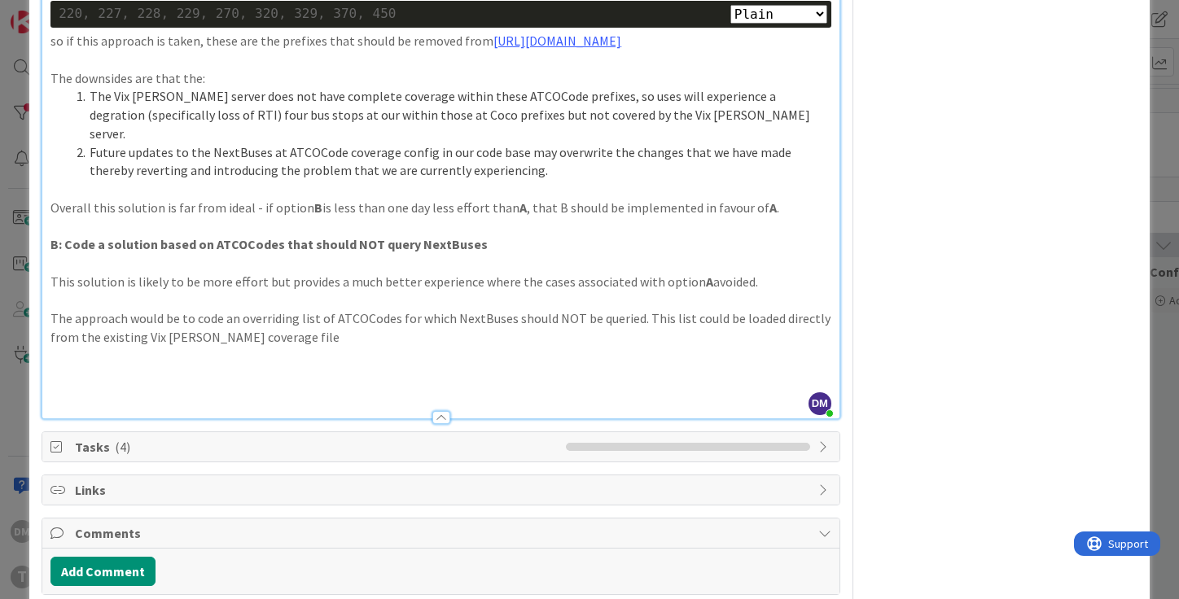
click at [146, 346] on p "The approach would be to code an overriding list of ATCOCodes for which NextBus…" at bounding box center [440, 327] width 781 height 37
click at [387, 346] on p "The approach would be to code an overriding list of ATCOCodes for which NextBus…" at bounding box center [440, 327] width 781 height 37
drag, startPoint x: 147, startPoint y: 450, endPoint x: 239, endPoint y: 449, distance: 92.8
click at [239, 346] on p "The approach would be to code an overriding list of ATCOCodes for which NextBus…" at bounding box center [440, 327] width 781 height 37
copy p "WYCA Vix SIRI SM"
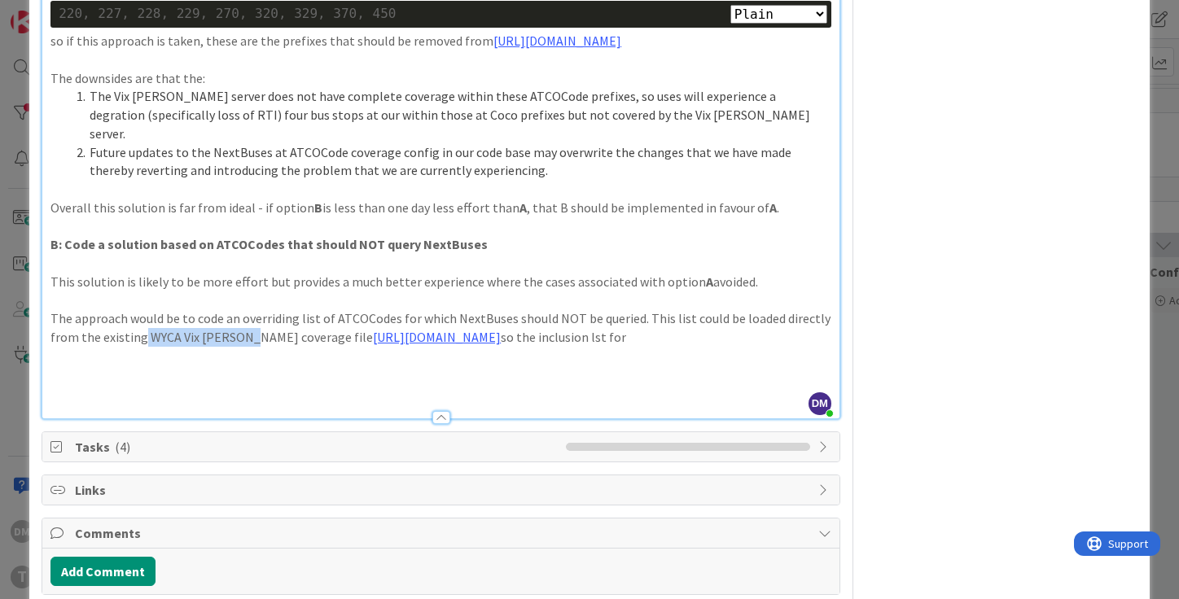
click at [789, 346] on p "The approach would be to code an overriding list of ATCOCodes for which NextBus…" at bounding box center [440, 327] width 781 height 37
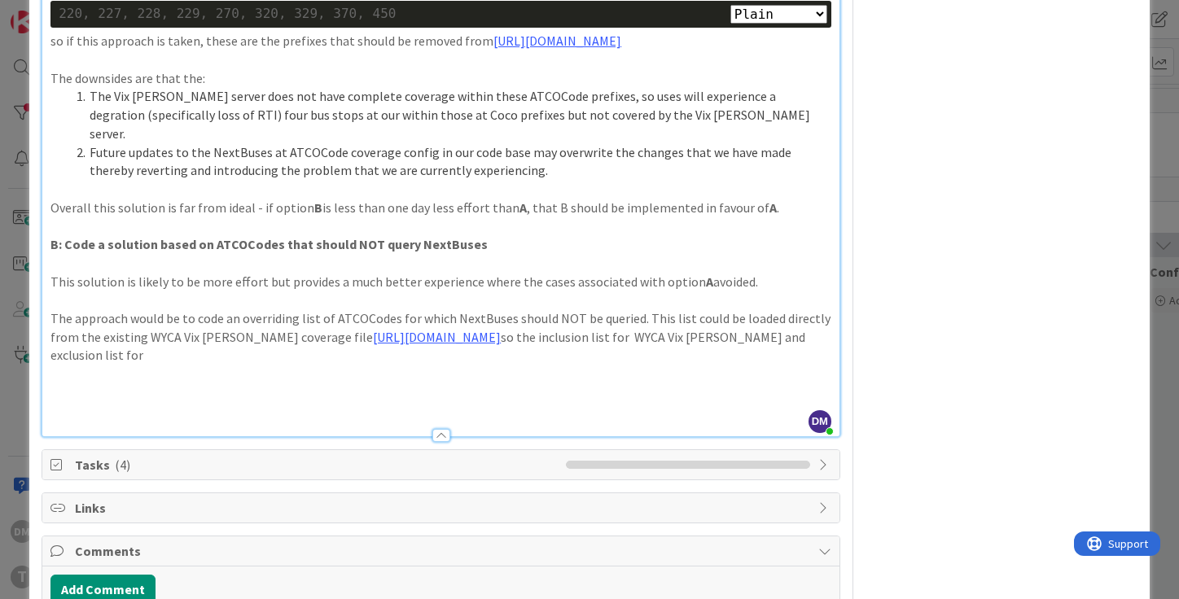
click at [484, 365] on p "The approach would be to code an overriding list of ATCOCodes for which NextBus…" at bounding box center [440, 336] width 781 height 55
copy p "NextBuses"
click at [354, 365] on p "The approach would be to code an overriding list of ATCOCodes for which NextBus…" at bounding box center [440, 336] width 781 height 55
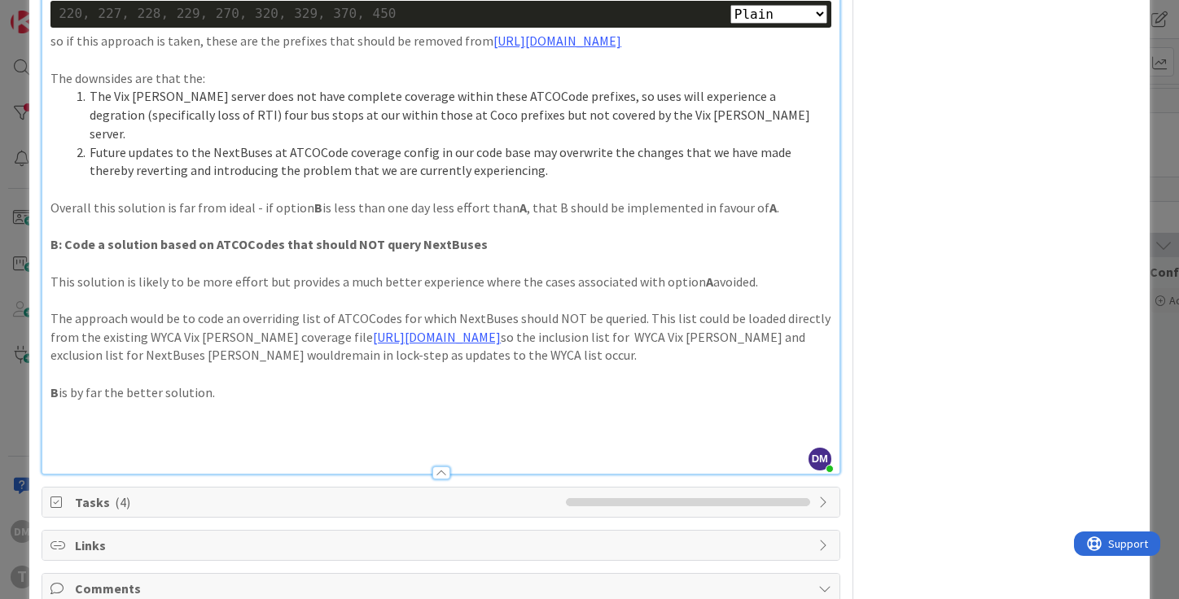
click at [326, 235] on p at bounding box center [440, 226] width 781 height 19
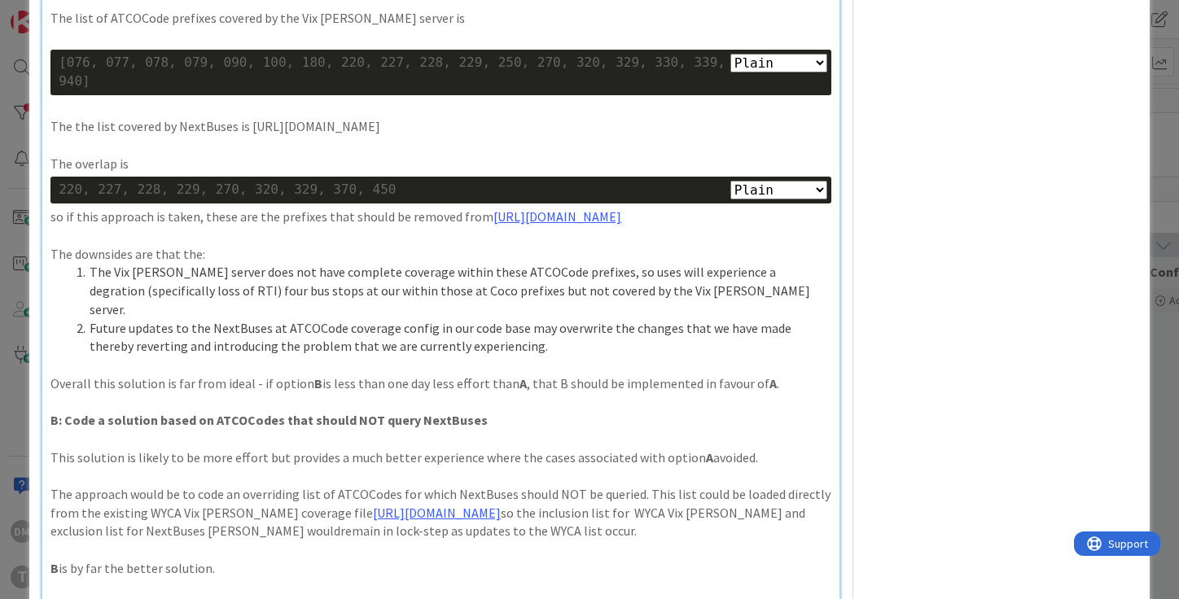
scroll to position [1266, 0]
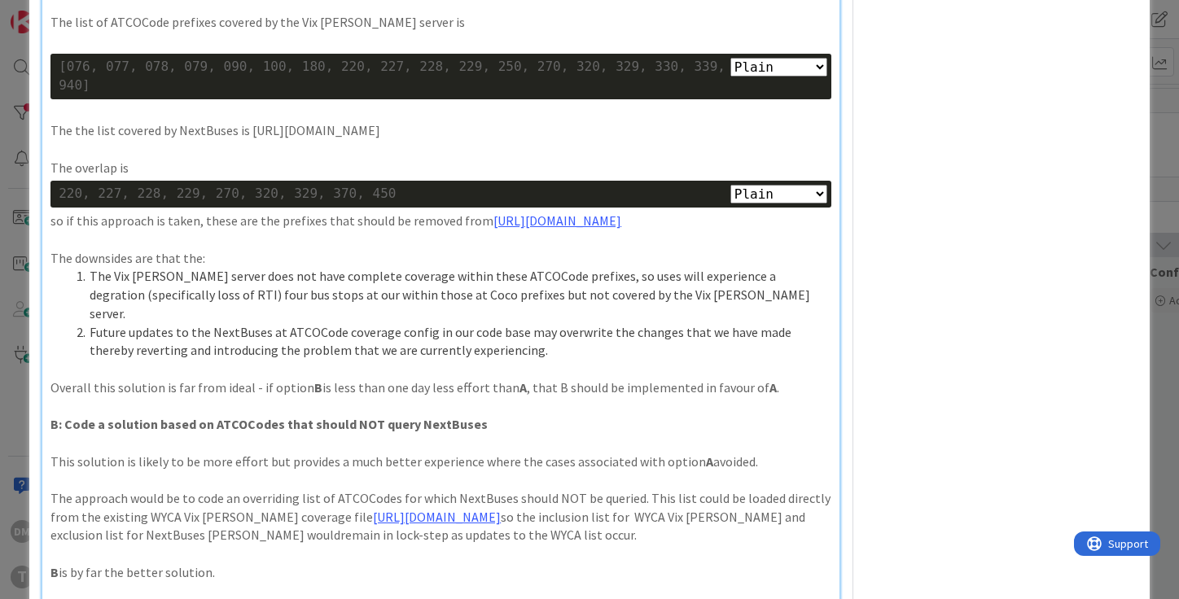
click at [117, 177] on p "The overlap is" at bounding box center [440, 168] width 781 height 19
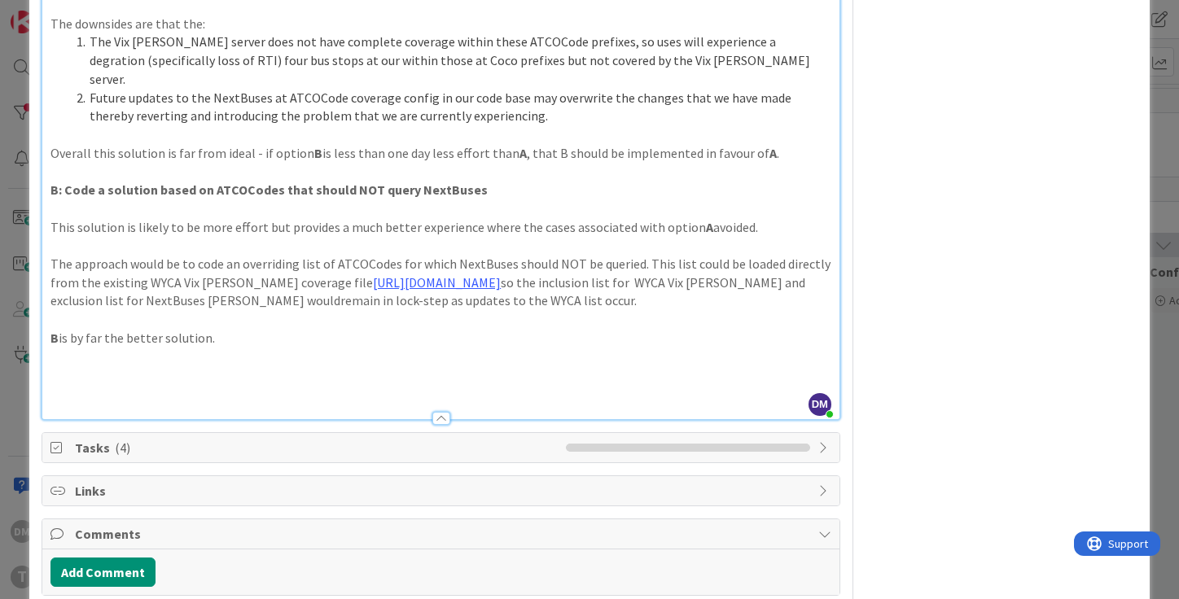
scroll to position [1502, 0]
click at [163, 383] on p at bounding box center [440, 374] width 781 height 19
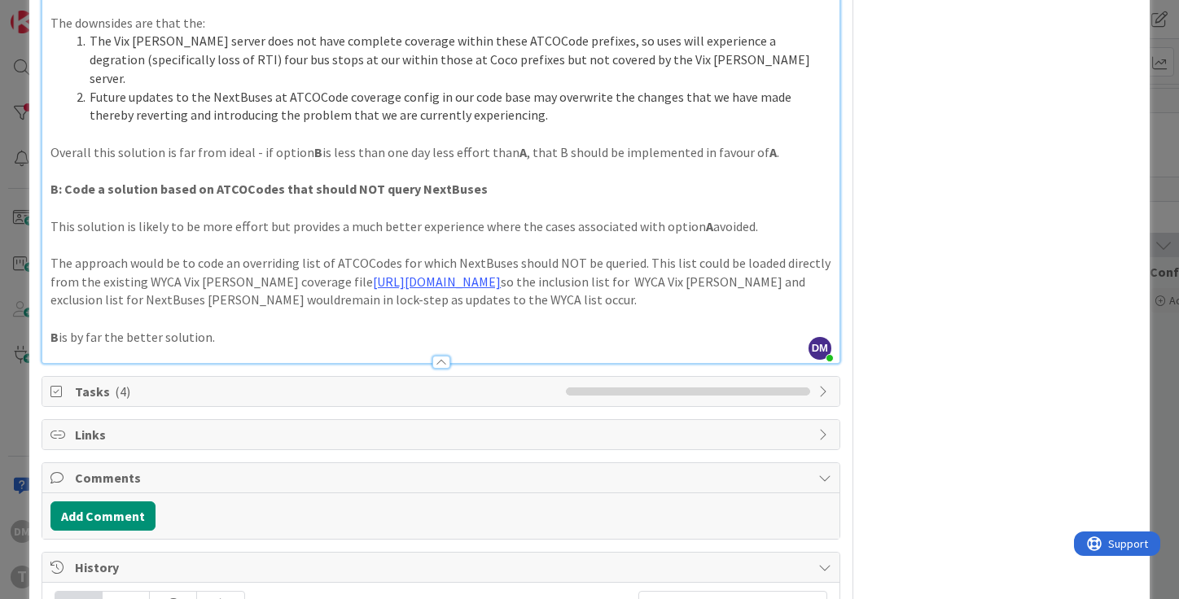
click at [327, 143] on p at bounding box center [440, 134] width 781 height 19
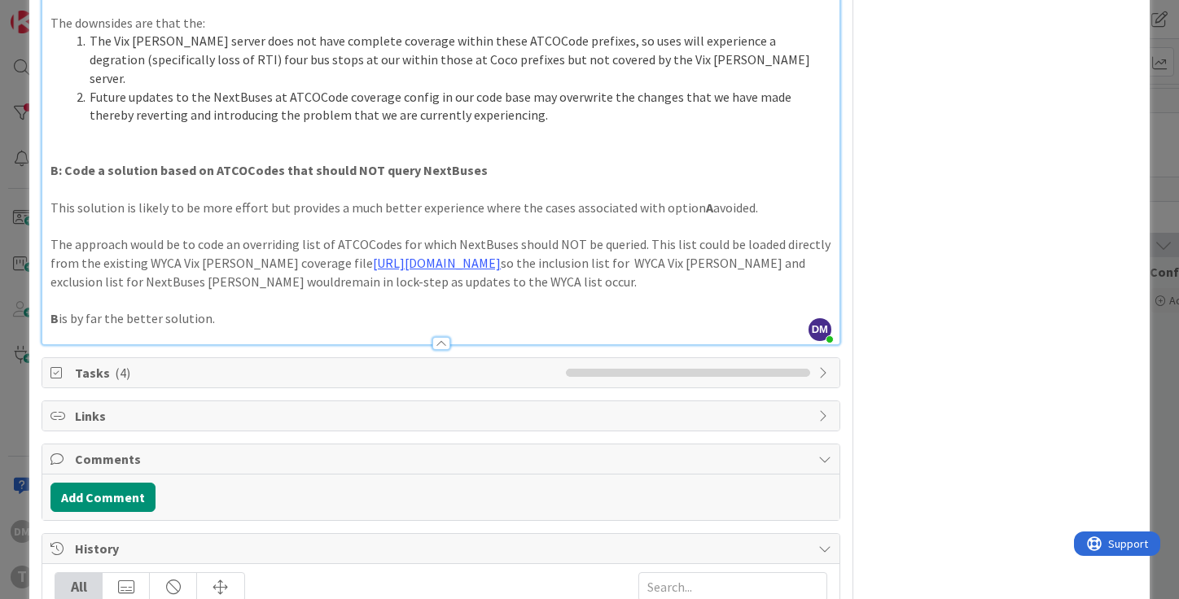
click at [197, 309] on p at bounding box center [440, 300] width 781 height 19
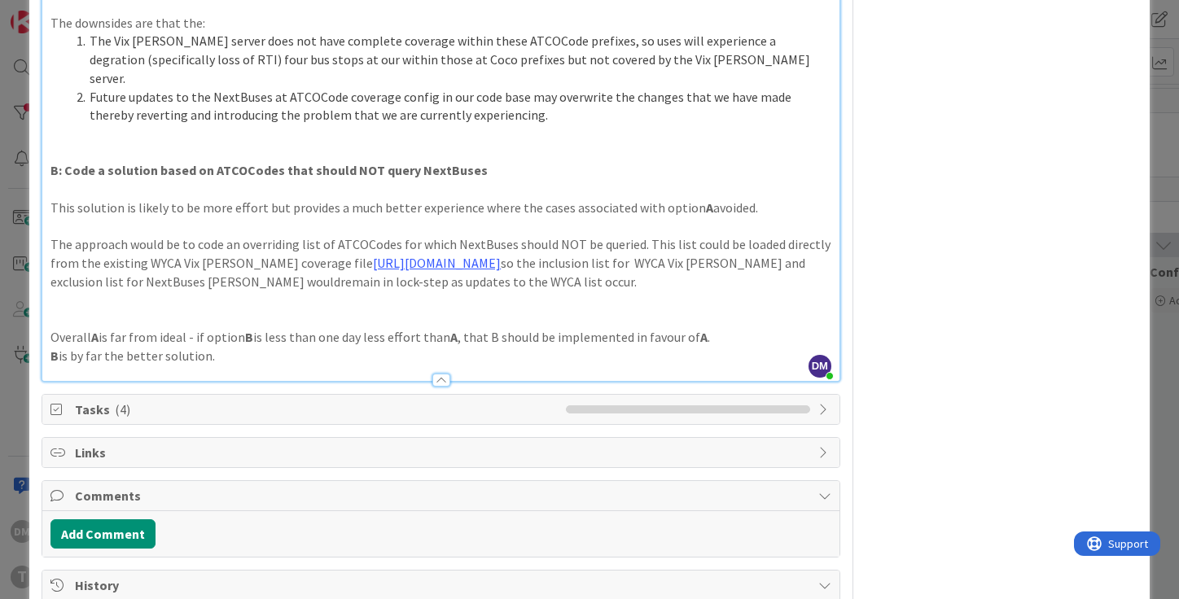
click at [483, 347] on p "Overall A is far from ideal - if option B is less than one day less effort than…" at bounding box center [440, 337] width 781 height 19
click at [724, 347] on p "Overall A is far from ideal - if option B is less than one day less effort than…" at bounding box center [440, 337] width 781 height 19
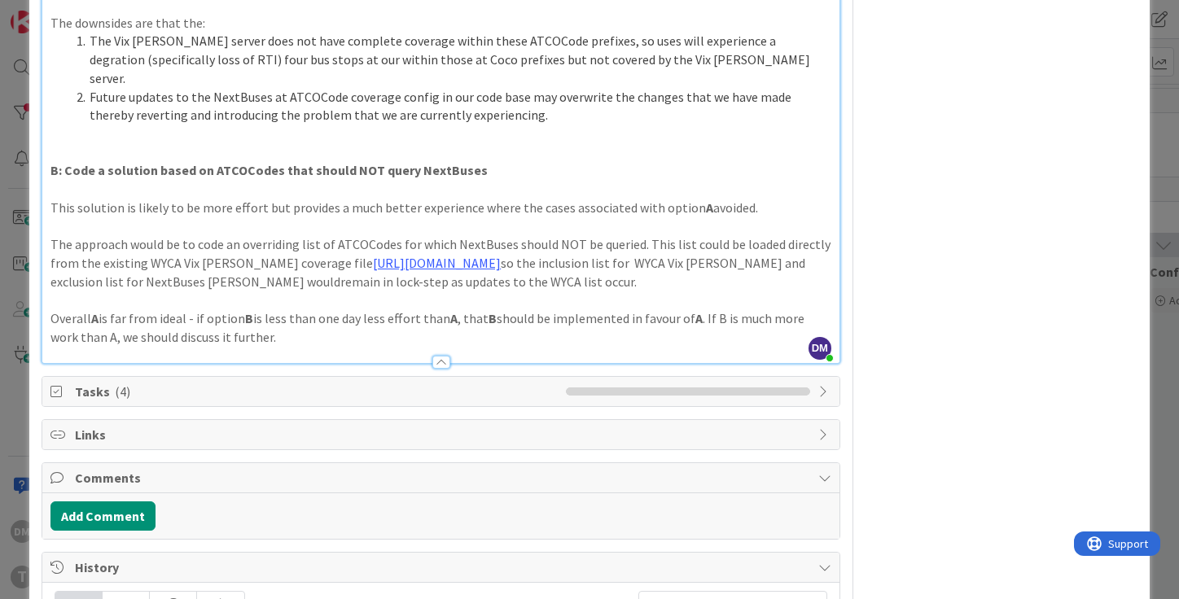
click at [82, 346] on p "Overall A is far from ideal - if option B is less than one day less effort than…" at bounding box center [440, 327] width 781 height 37
click at [714, 346] on p "Overall A is far from ideal - if option B is less than one day less effort than…" at bounding box center [440, 327] width 781 height 37
click at [496, 180] on p "B: Code a solution based on ATCOCodes that should NOT query NextBuses" at bounding box center [440, 170] width 781 height 19
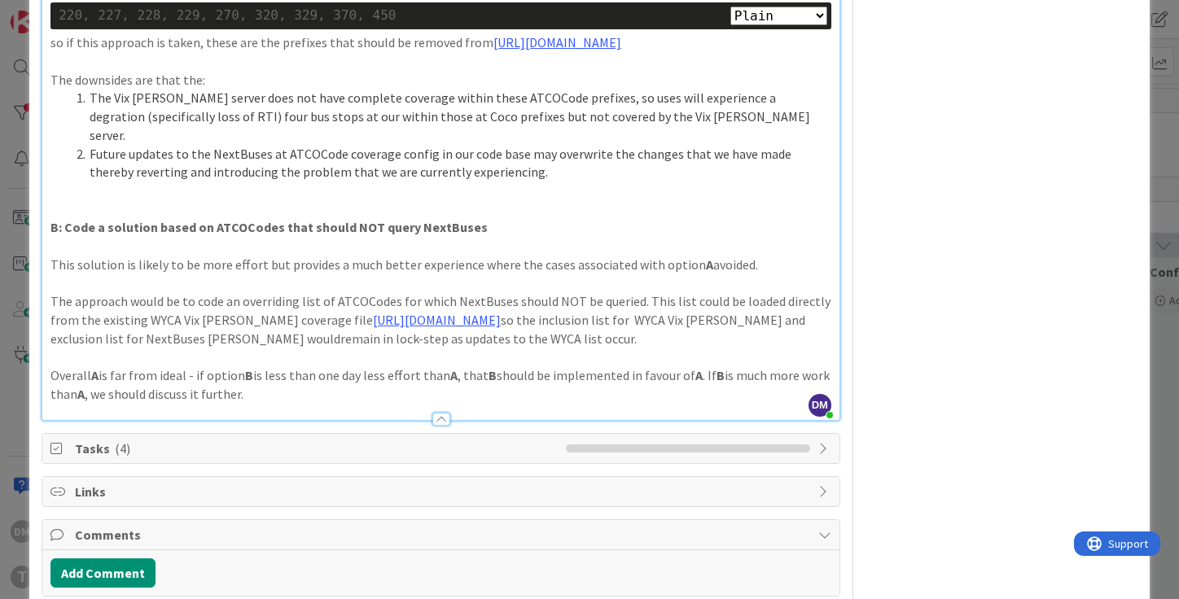
scroll to position [1426, 0]
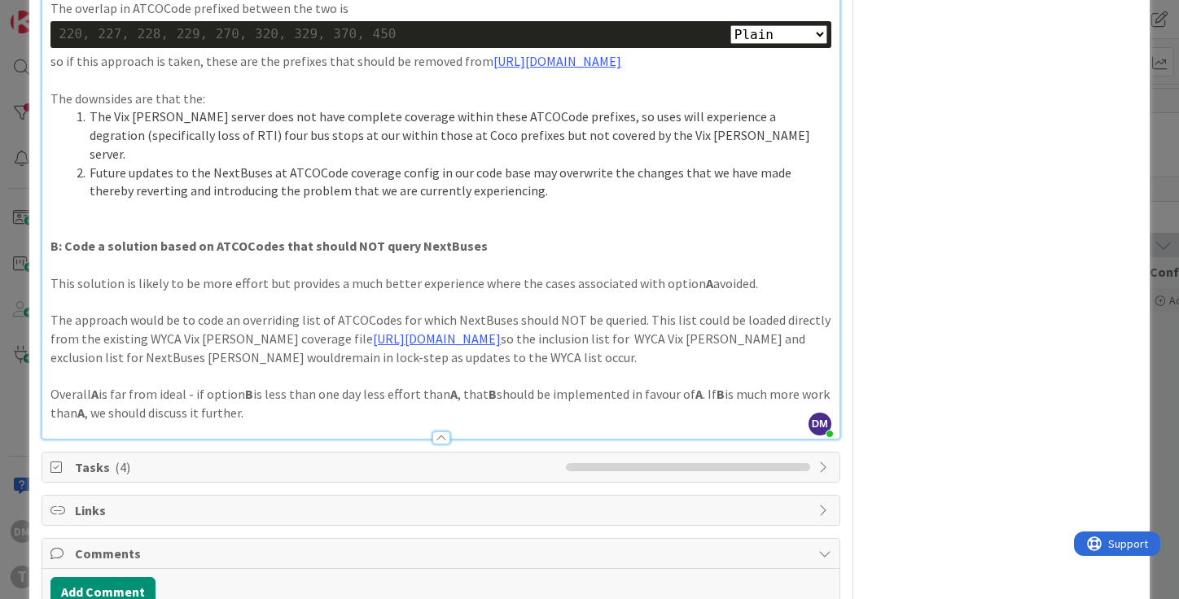
click at [347, 238] on p at bounding box center [440, 228] width 781 height 19
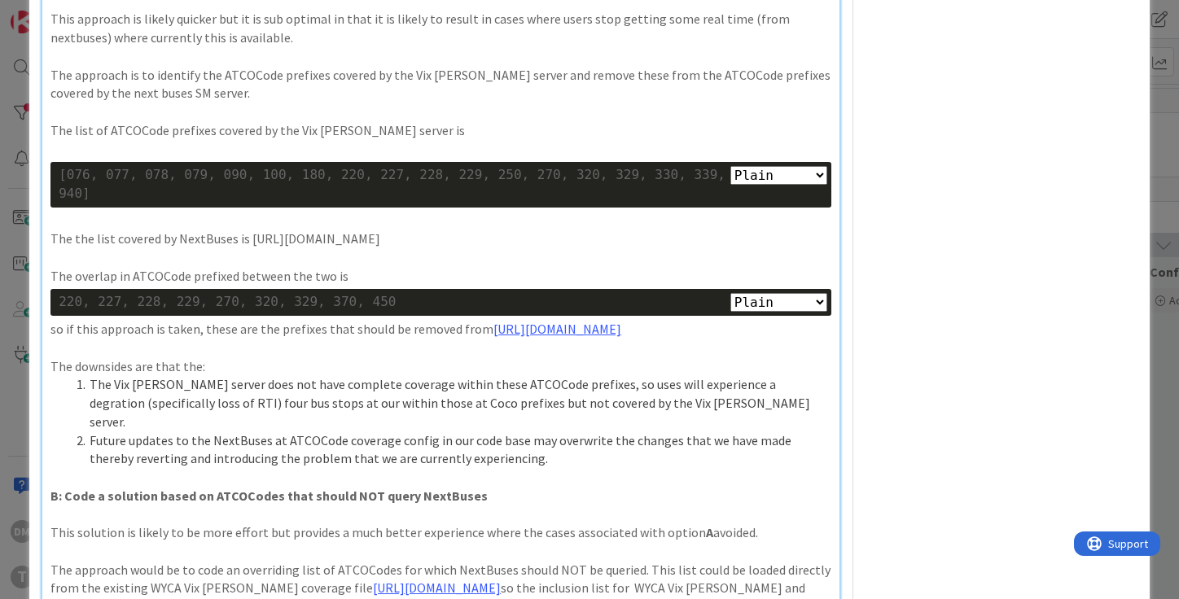
scroll to position [1155, 0]
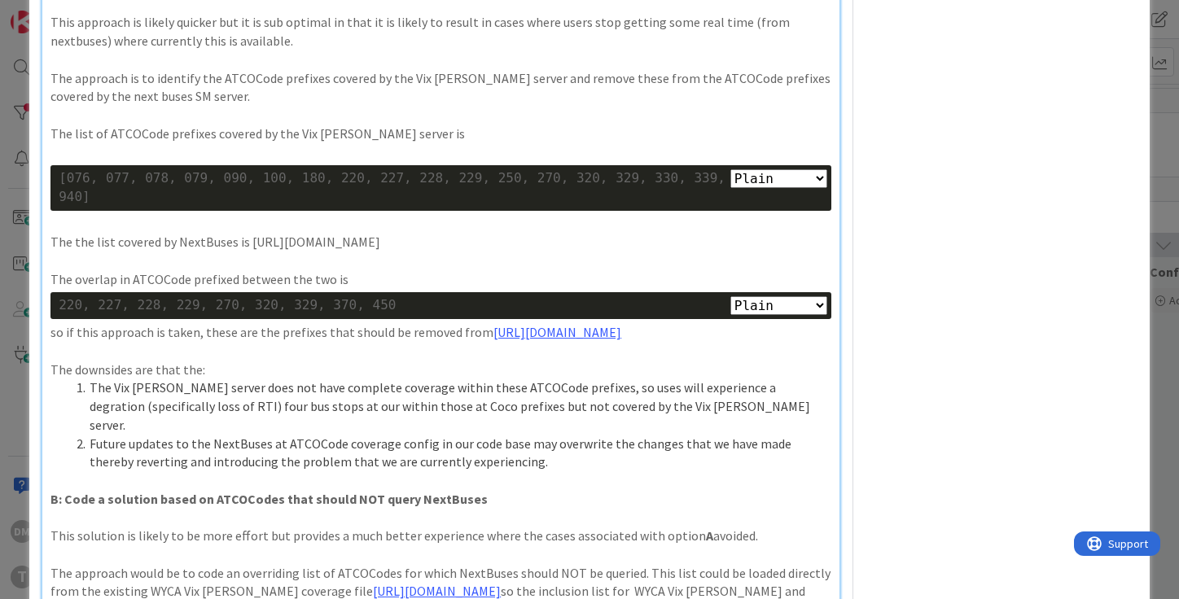
click at [230, 252] on p "The the list covered by NextBuses is https://github.com/transportapi/main/blob/…" at bounding box center [440, 242] width 781 height 19
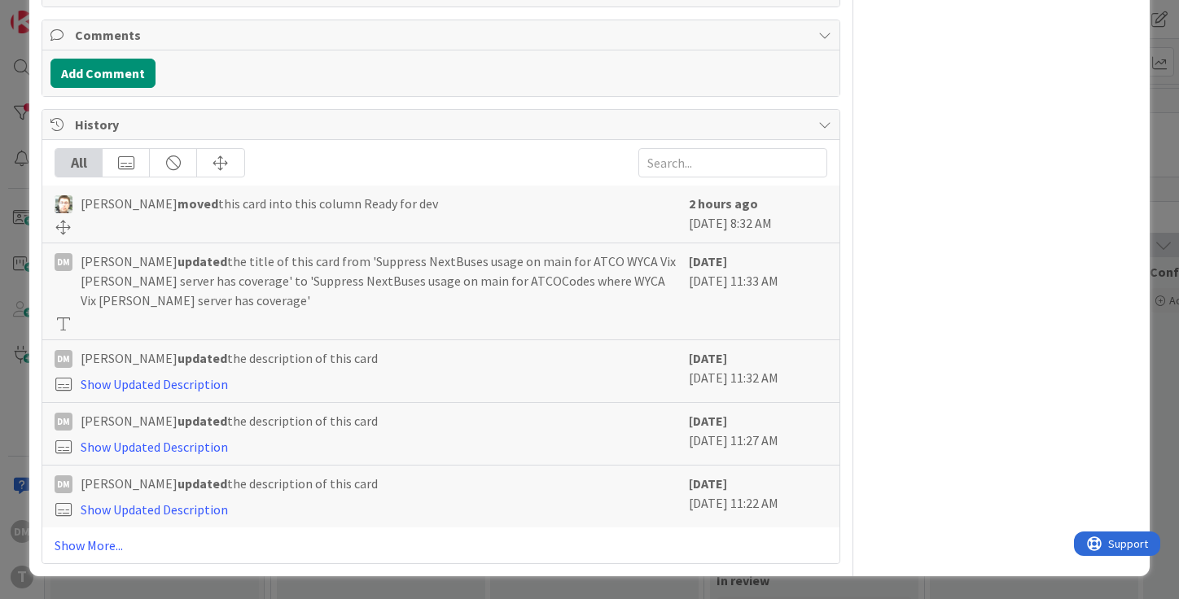
scroll to position [2014, 0]
drag, startPoint x: 52, startPoint y: 91, endPoint x: 164, endPoint y: 619, distance: 539.9
click at [164, 598] on html "DM T Click our logo to show/hide this navigation Add and manage tabs by clickin…" at bounding box center [589, 299] width 1179 height 599
copy div "Alternative implementations A: Remove NextBuses ATCOCode prefixes from config T…"
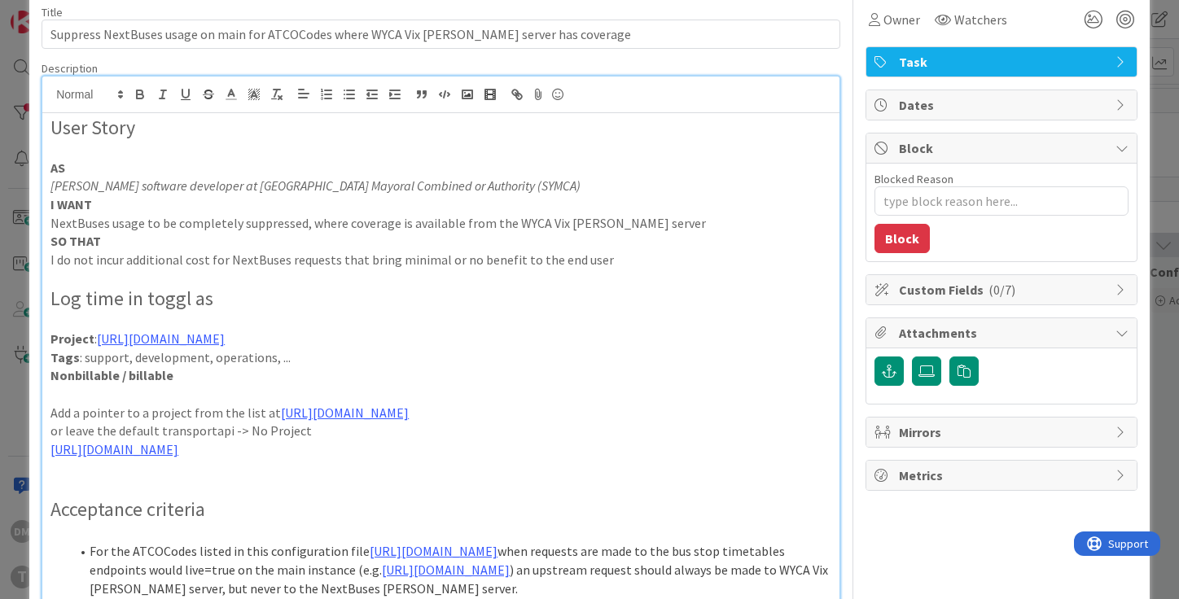
scroll to position [0, 0]
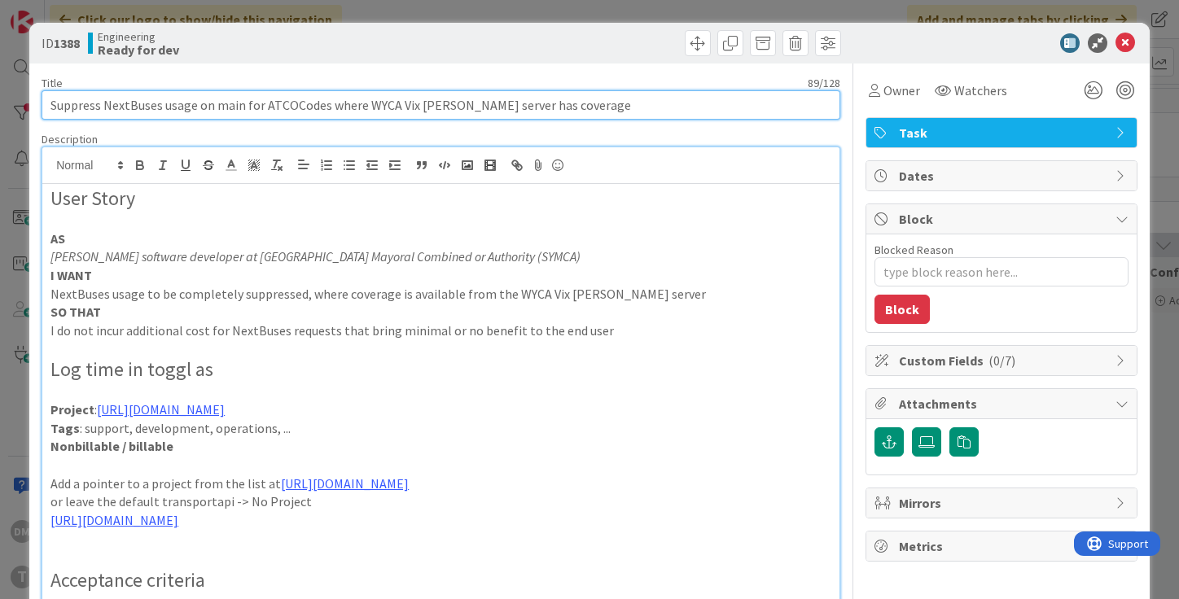
drag, startPoint x: 582, startPoint y: 110, endPoint x: 68, endPoint y: 84, distance: 514.2
click at [68, 84] on div "Title 89 / 128 Suppress NextBuses usage on main for ATCOCodes where WYCA Vix SI…" at bounding box center [441, 98] width 798 height 44
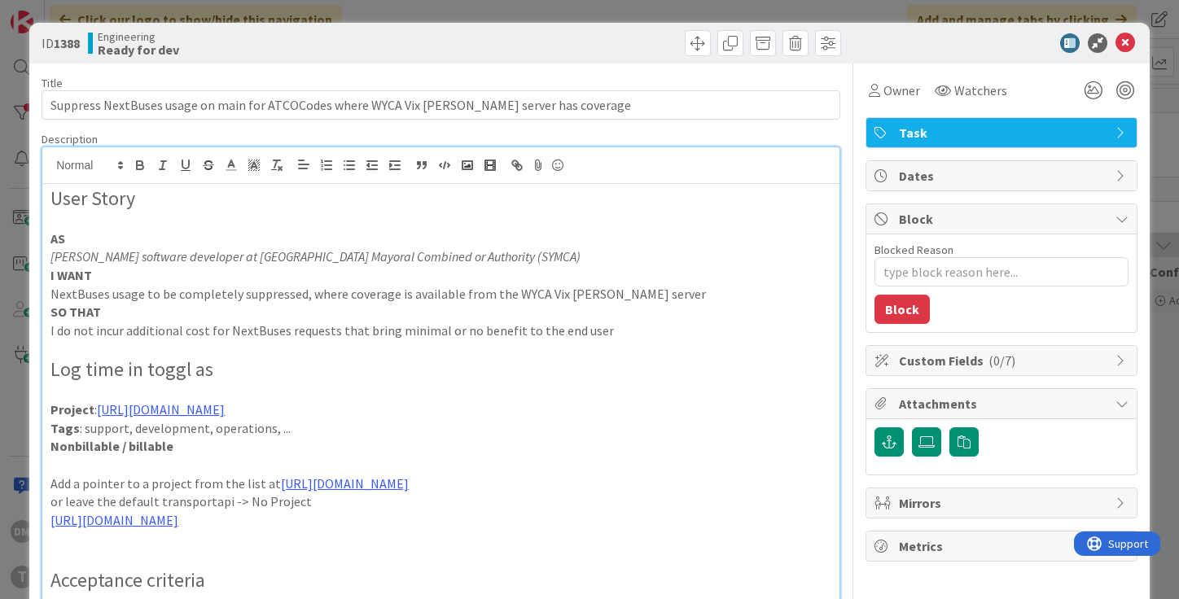
drag, startPoint x: 68, startPoint y: 84, endPoint x: 209, endPoint y: 545, distance: 481.7
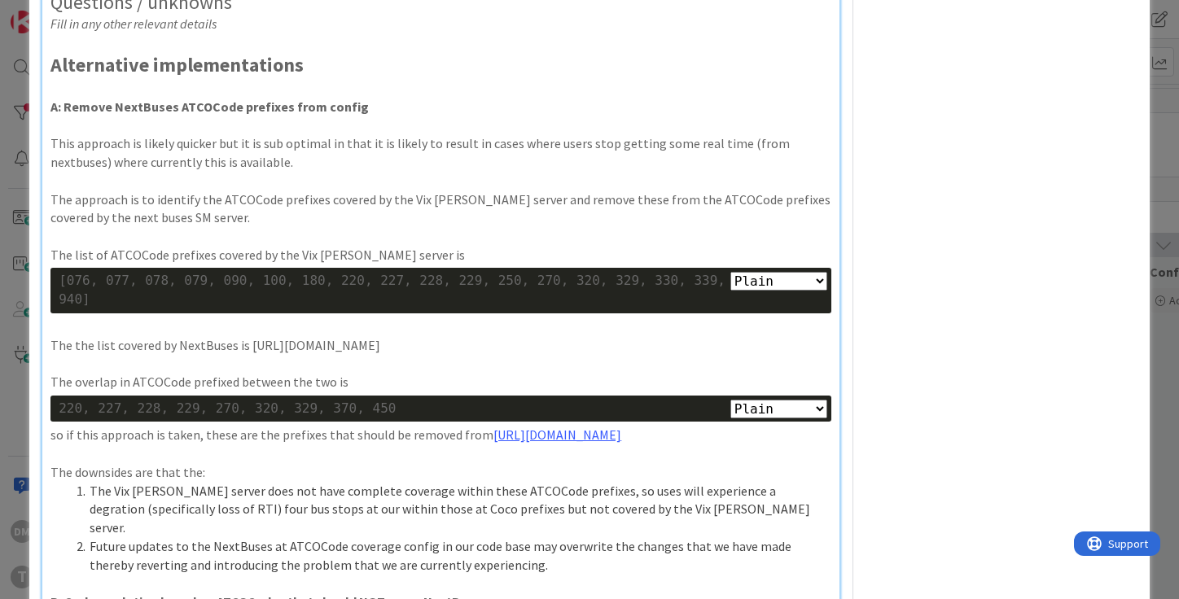
scroll to position [1027, 0]
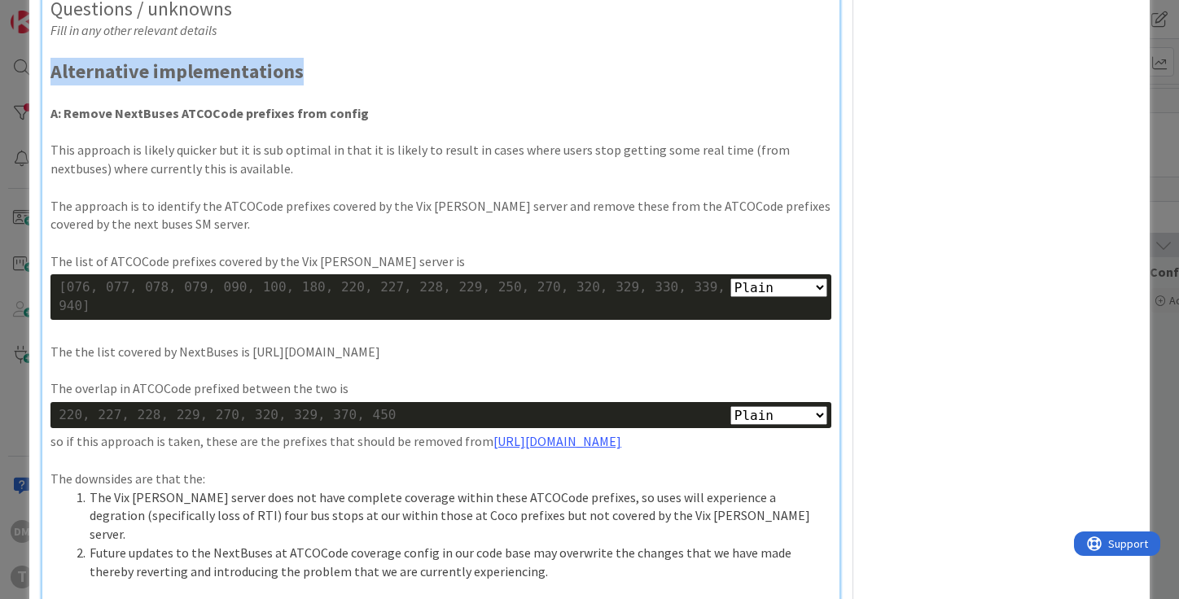
drag, startPoint x: 304, startPoint y: 186, endPoint x: 50, endPoint y: 186, distance: 253.9
click at [50, 85] on p "Alternative implementations" at bounding box center [440, 72] width 781 height 28
copy strong "Alternative implementations"
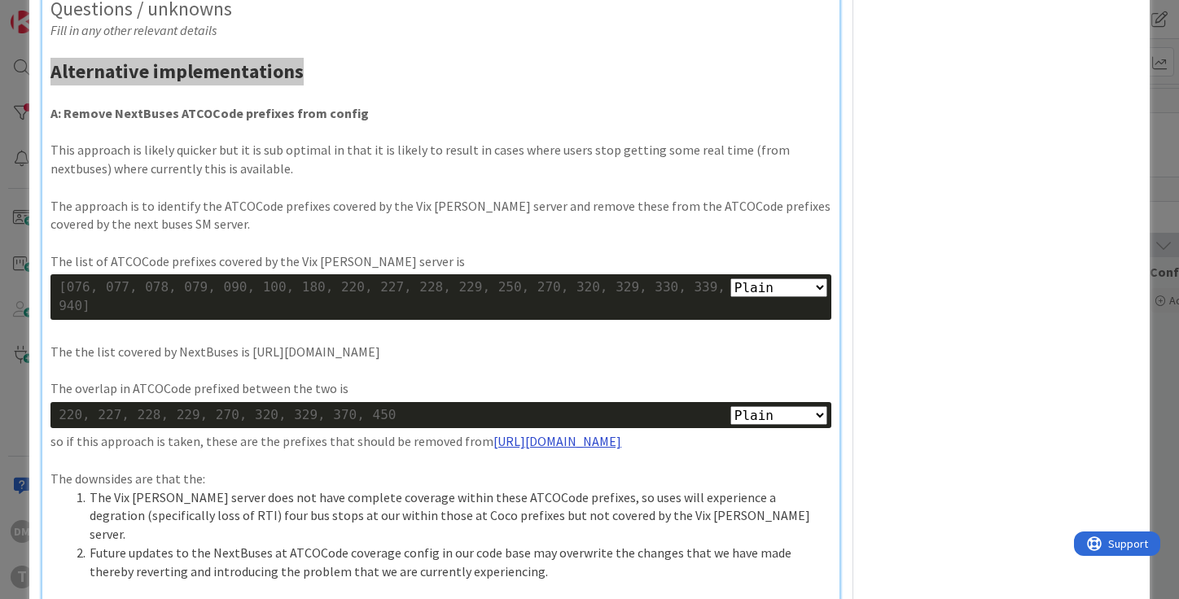
type textarea "x"
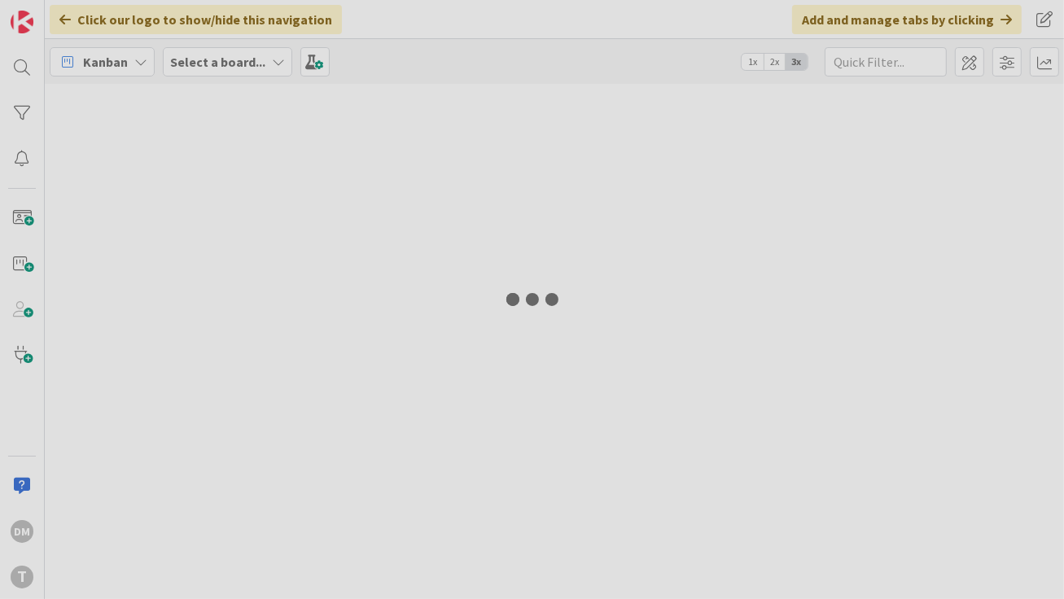
type input "nextbuses"
